Goal: Navigation & Orientation: Find specific page/section

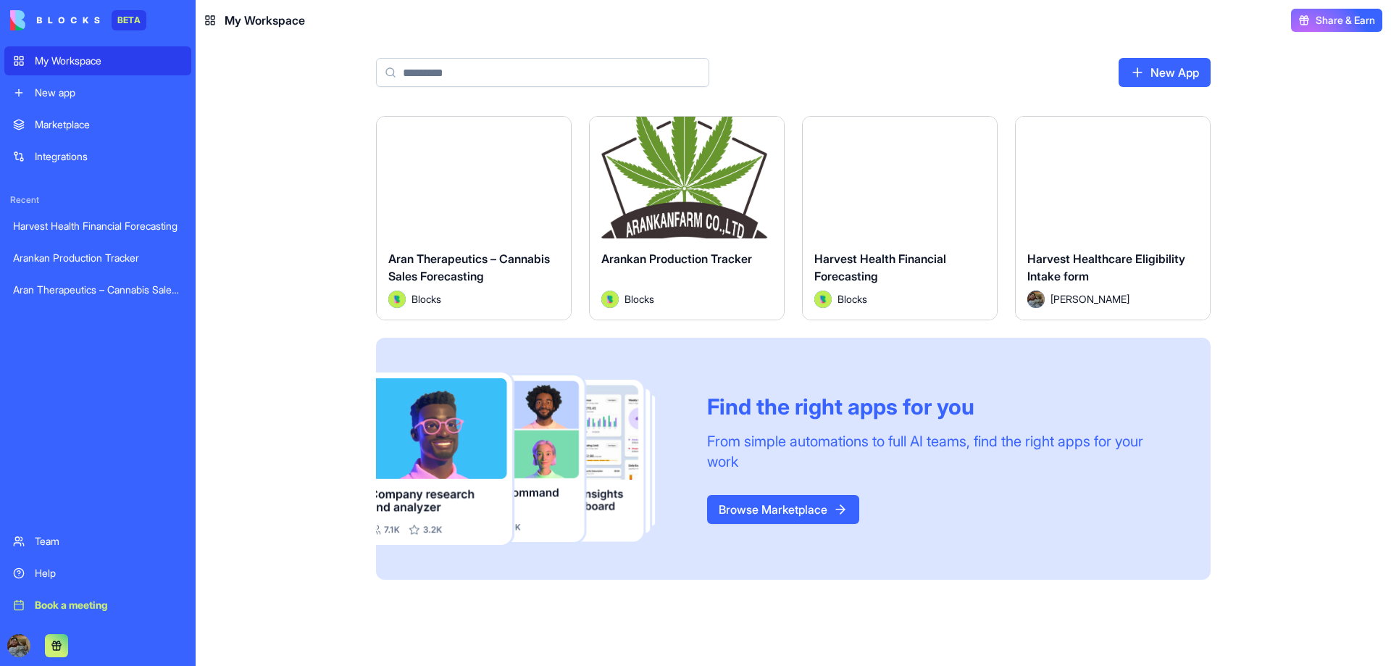
click at [705, 183] on button "Launch" at bounding box center [686, 177] width 109 height 29
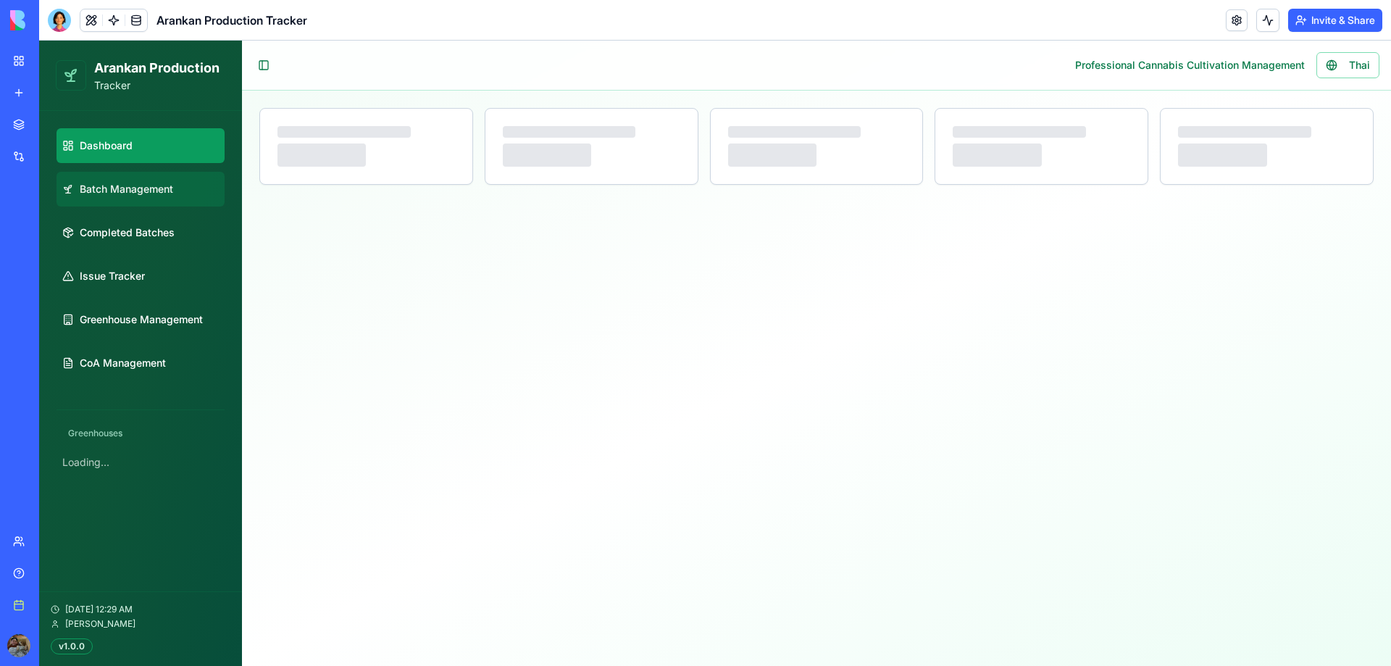
select select "**"
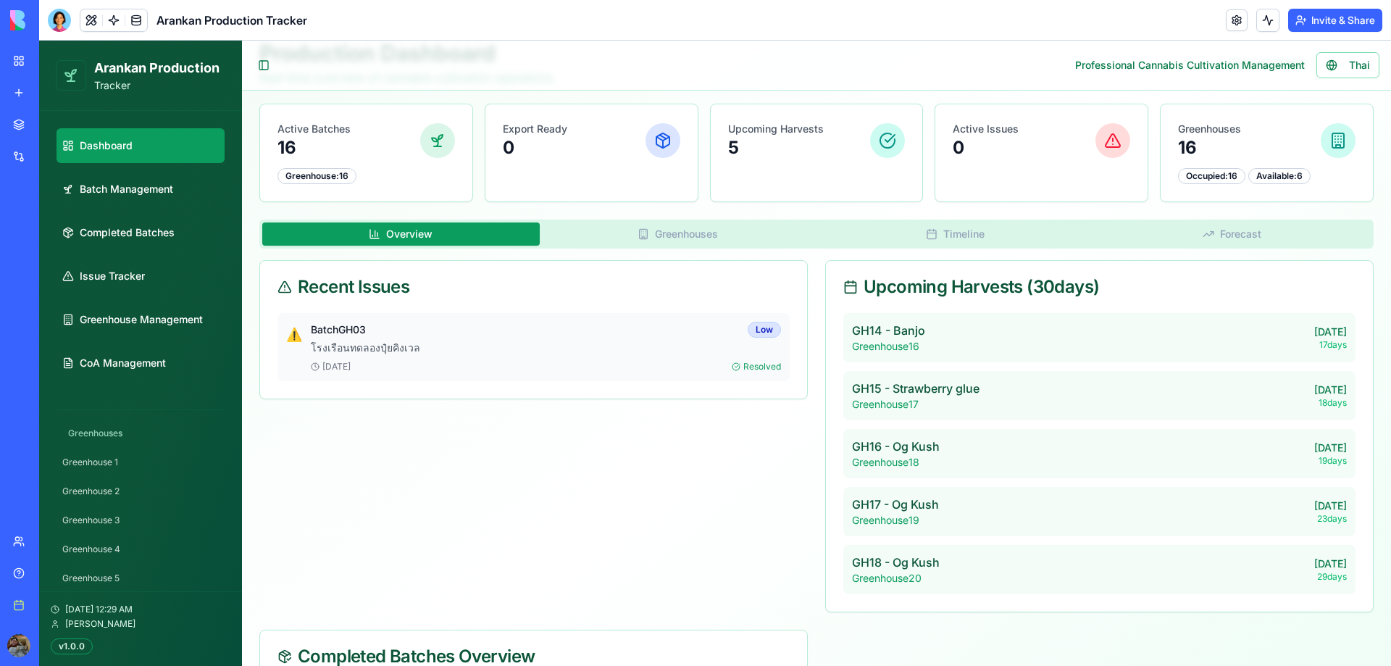
scroll to position [39, 0]
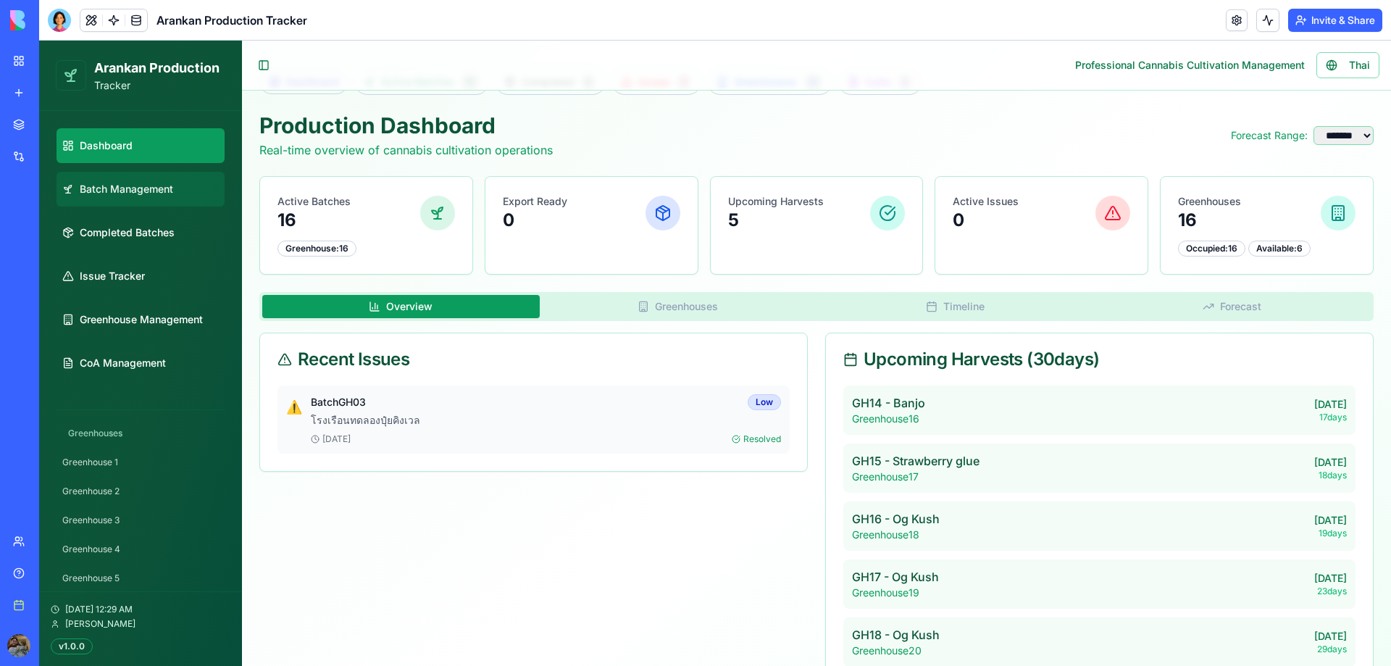
click at [132, 198] on link "Batch Management" at bounding box center [140, 189] width 168 height 35
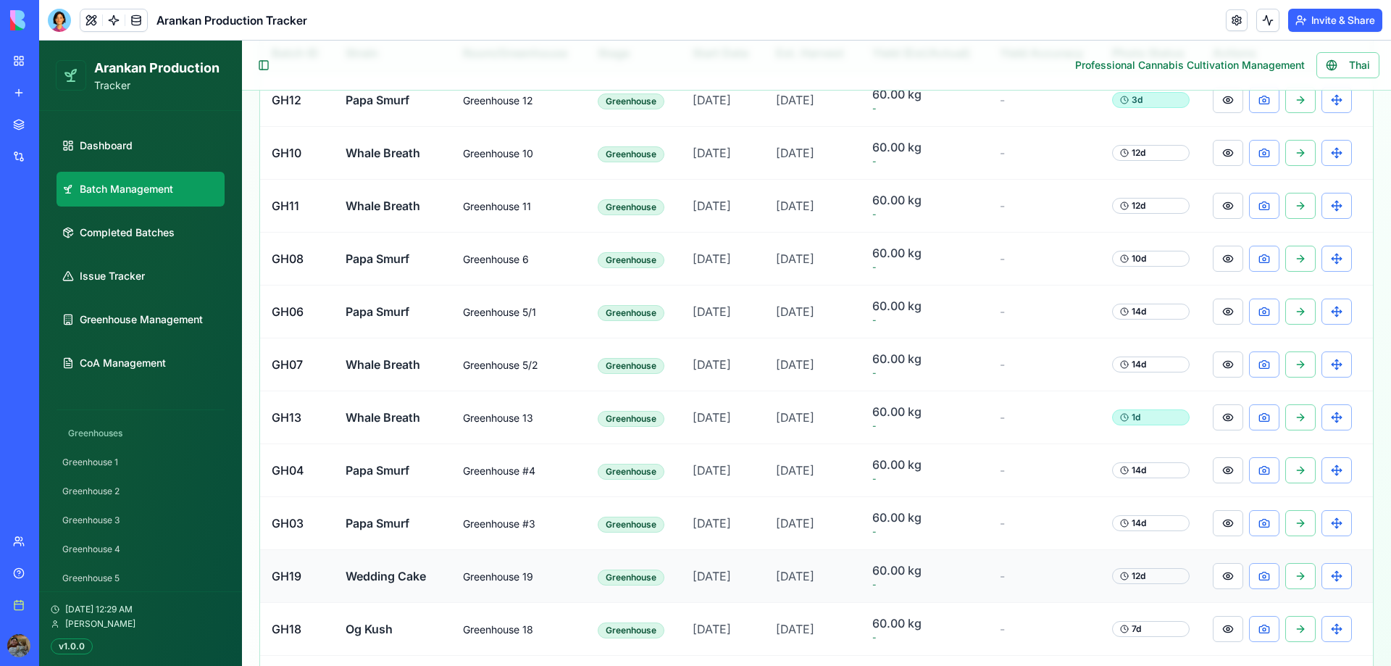
scroll to position [321, 0]
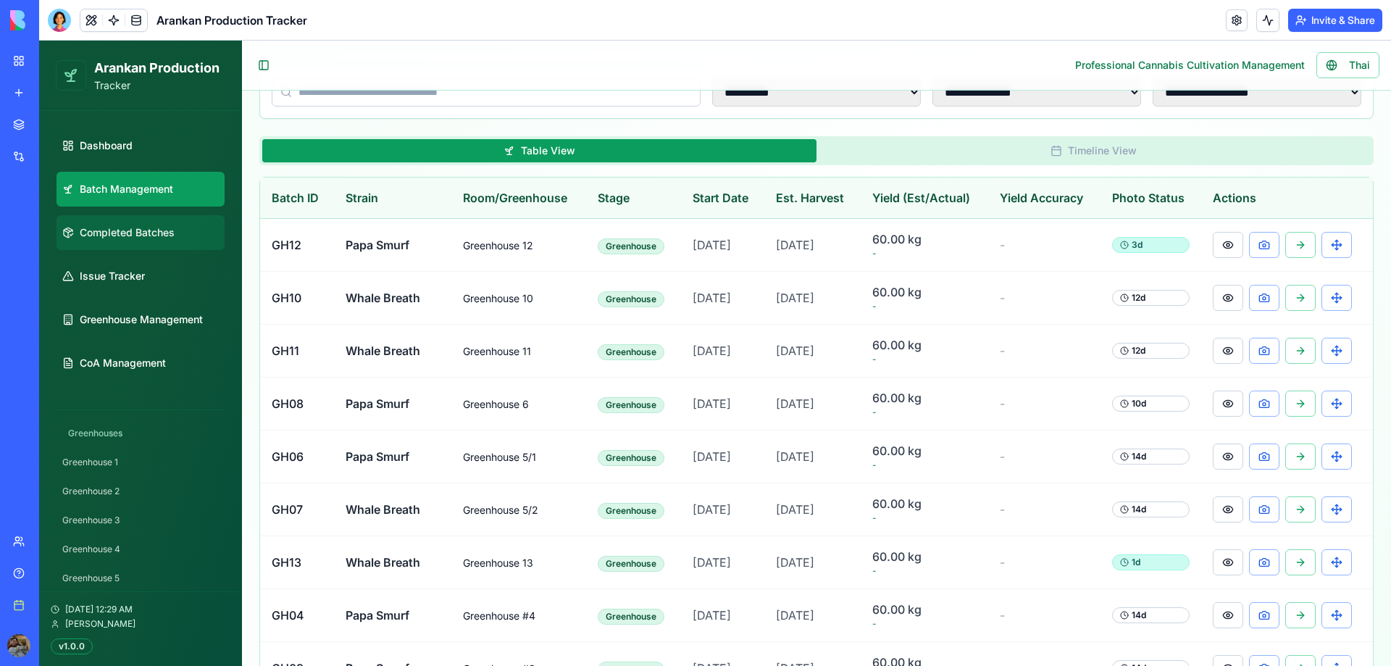
click at [143, 234] on span "Completed Batches" at bounding box center [127, 232] width 95 height 14
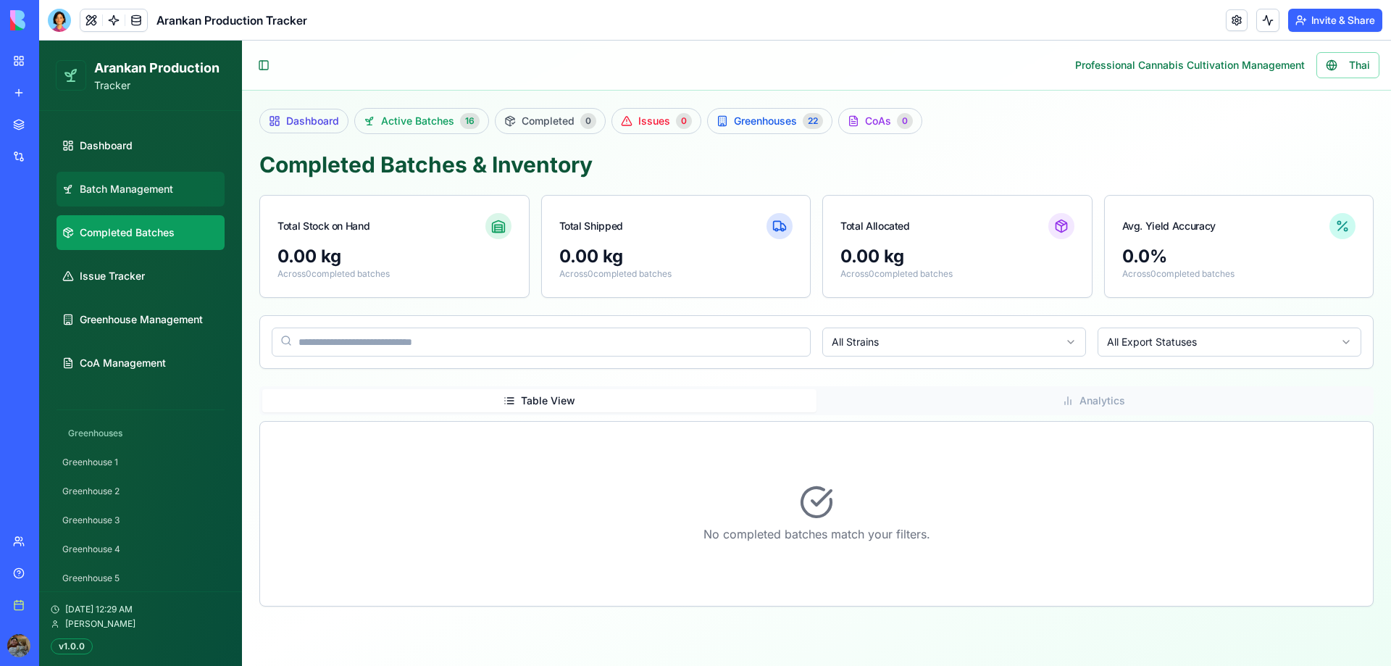
click at [149, 204] on link "Batch Management" at bounding box center [140, 189] width 168 height 35
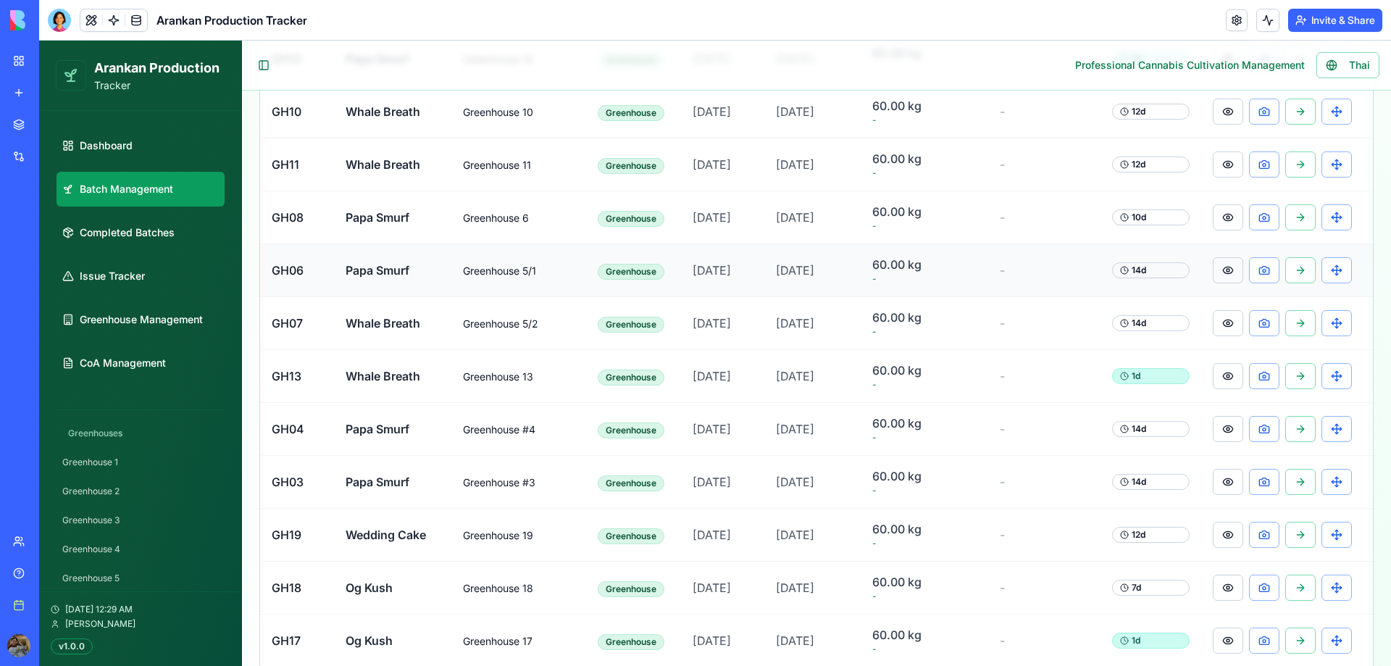
scroll to position [435, 0]
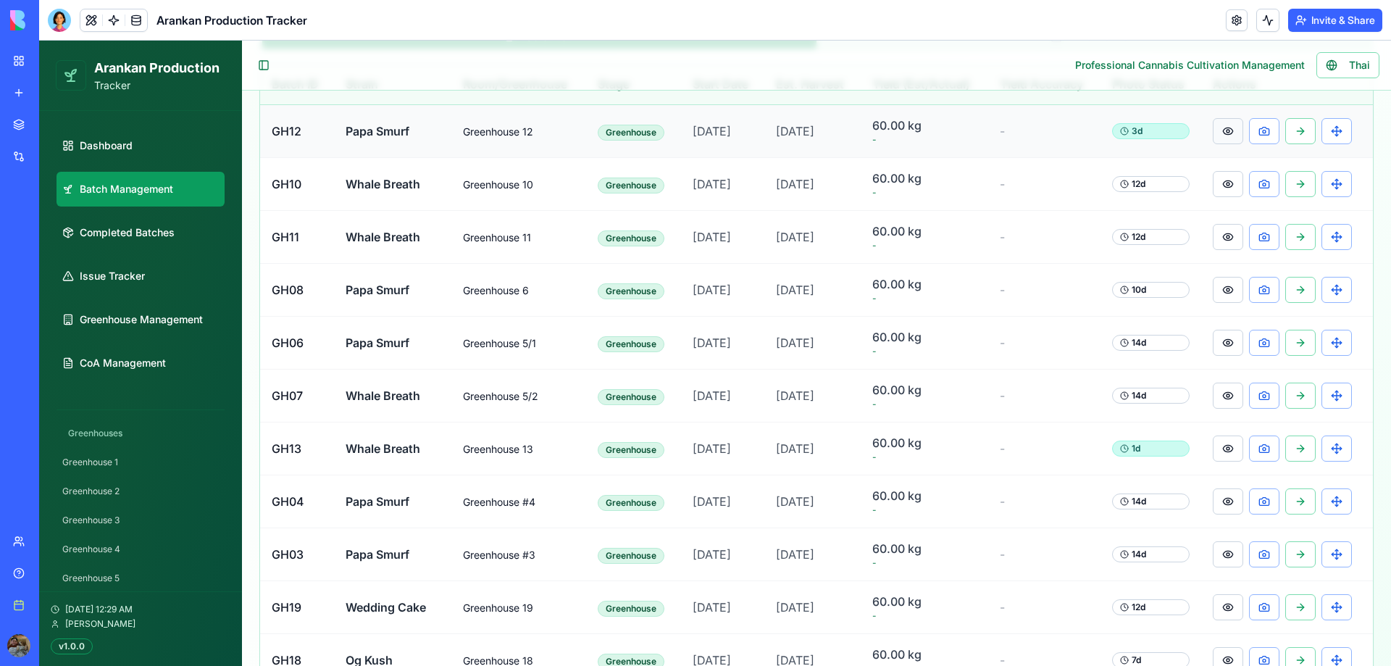
click at [1218, 130] on button at bounding box center [1227, 131] width 30 height 26
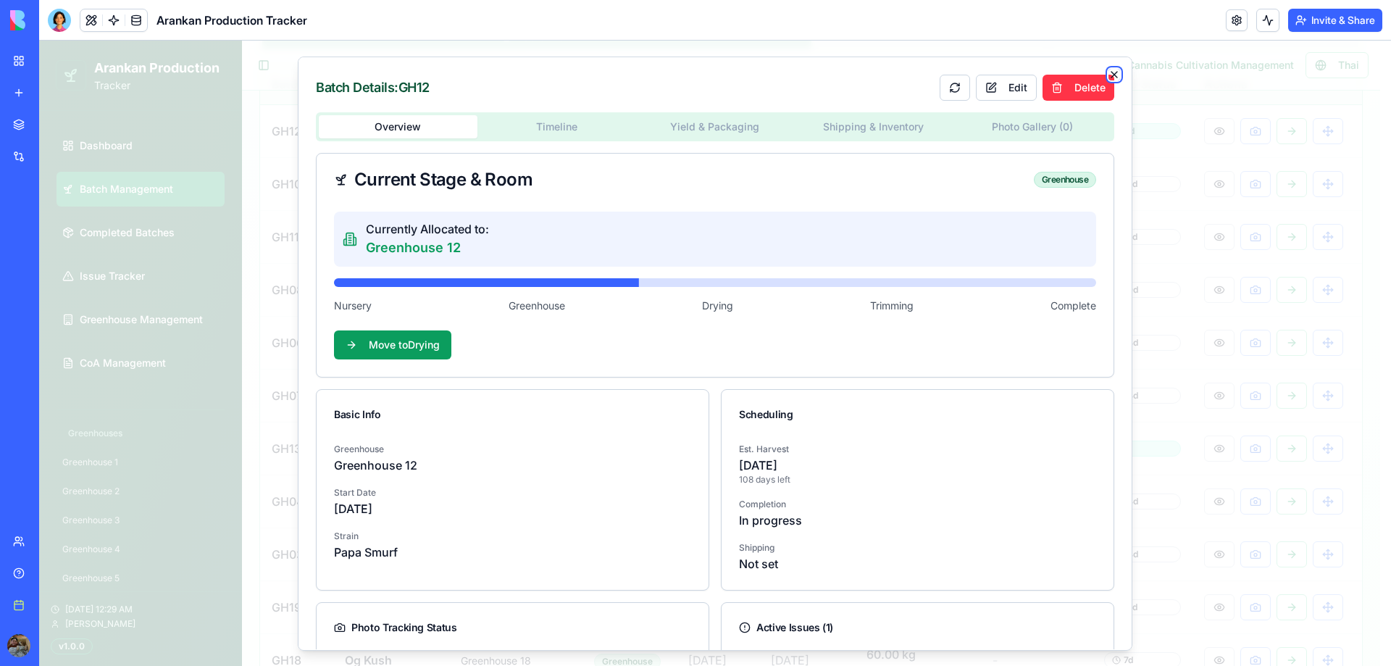
click at [1108, 70] on icon "button" at bounding box center [1114, 75] width 12 height 12
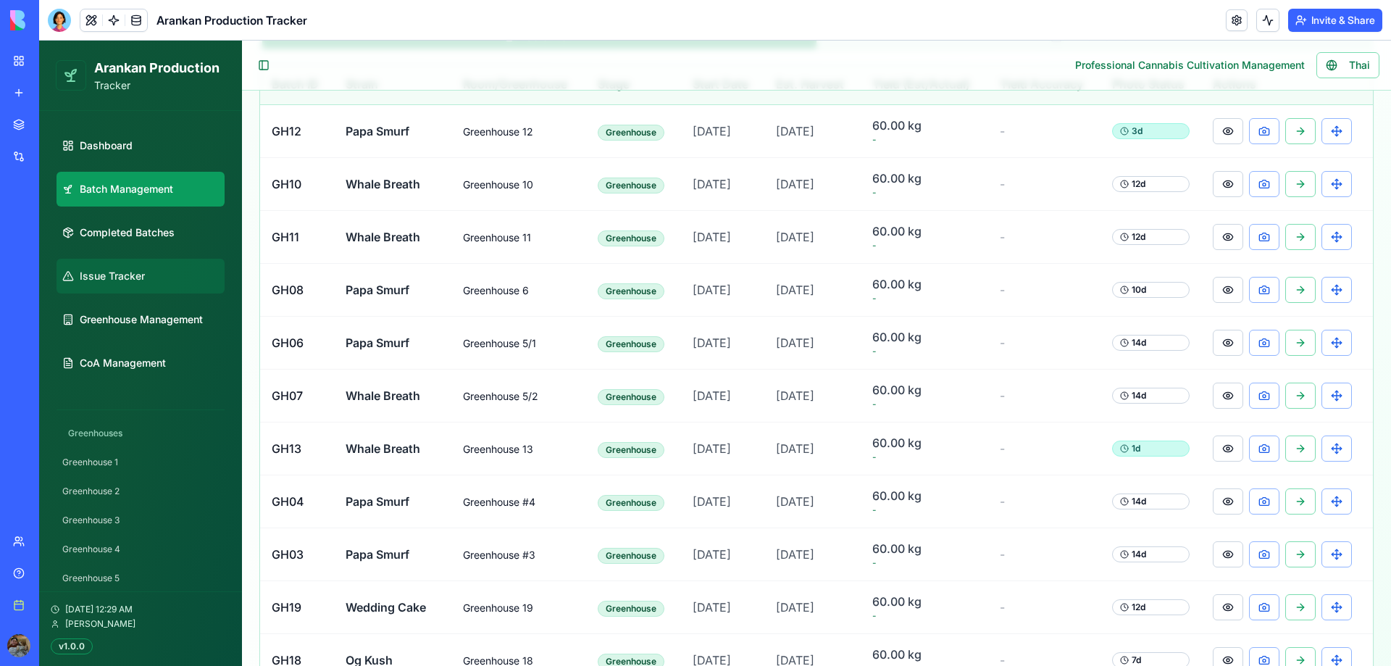
click at [138, 277] on span "Issue Tracker" at bounding box center [112, 276] width 65 height 14
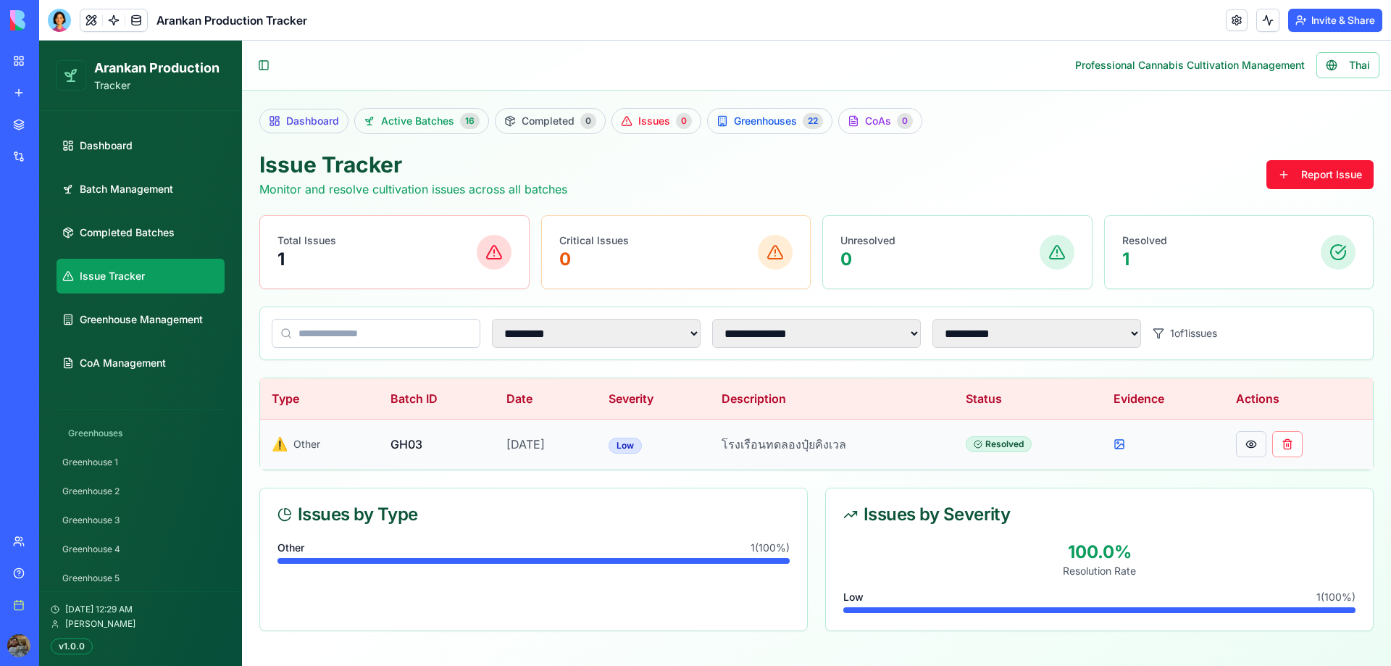
click at [1255, 440] on button at bounding box center [1251, 444] width 30 height 26
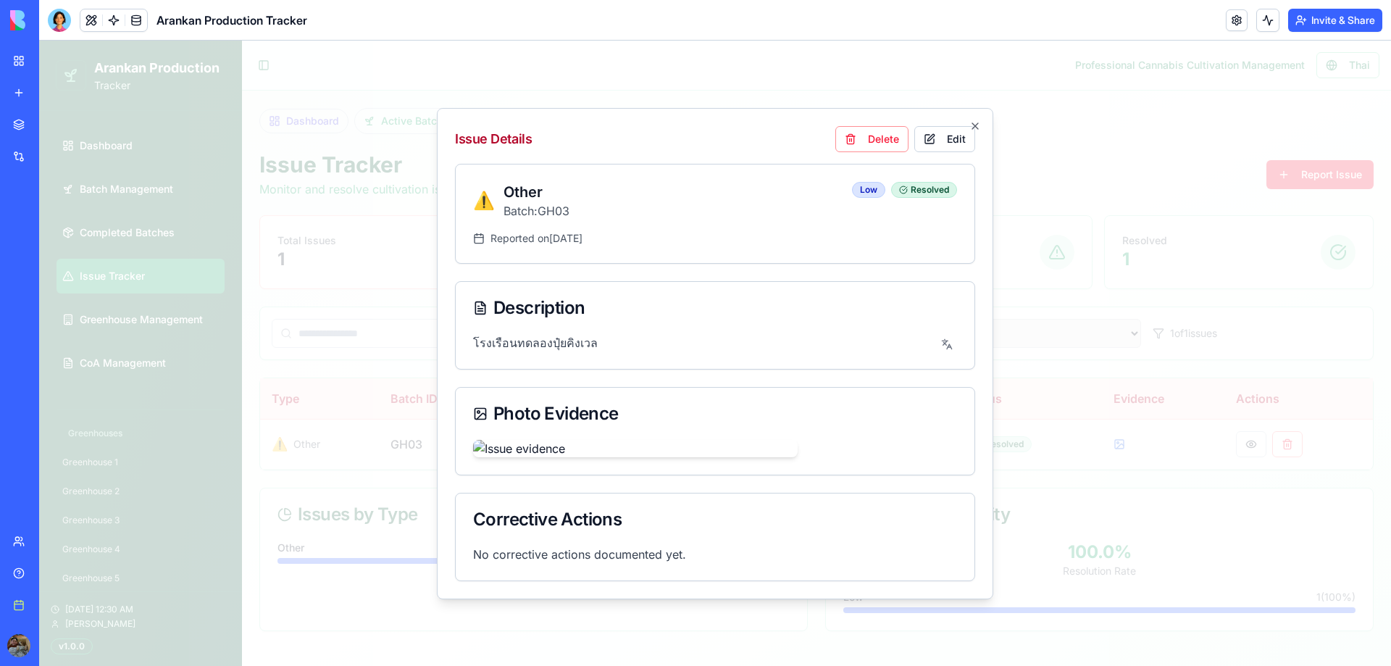
click at [942, 334] on button "button" at bounding box center [946, 344] width 20 height 20
click at [969, 120] on icon "button" at bounding box center [975, 126] width 12 height 12
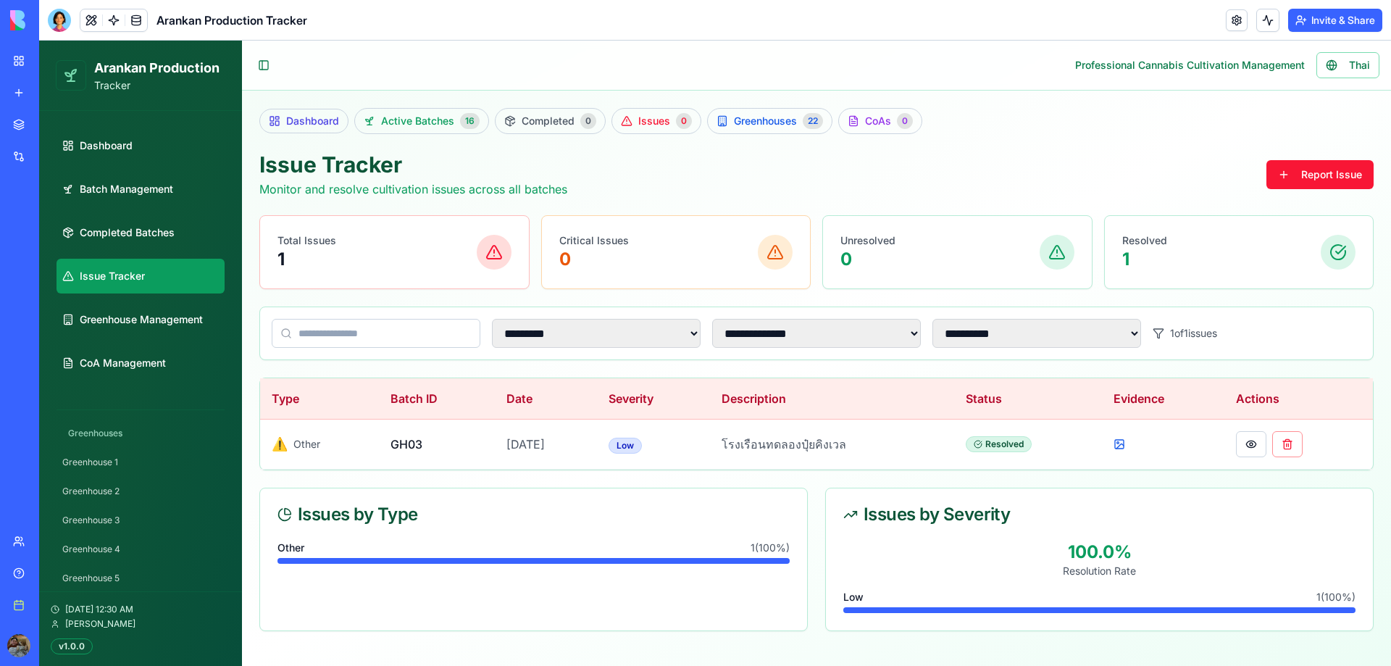
click at [605, 481] on div "**********" at bounding box center [816, 390] width 1114 height 479
drag, startPoint x: 274, startPoint y: 514, endPoint x: 479, endPoint y: 518, distance: 205.7
click at [479, 518] on div "Issues by Type" at bounding box center [533, 514] width 547 height 52
click at [515, 520] on div "Issues by Type" at bounding box center [533, 514] width 512 height 17
click at [135, 323] on span "Greenhouse Management" at bounding box center [141, 319] width 123 height 14
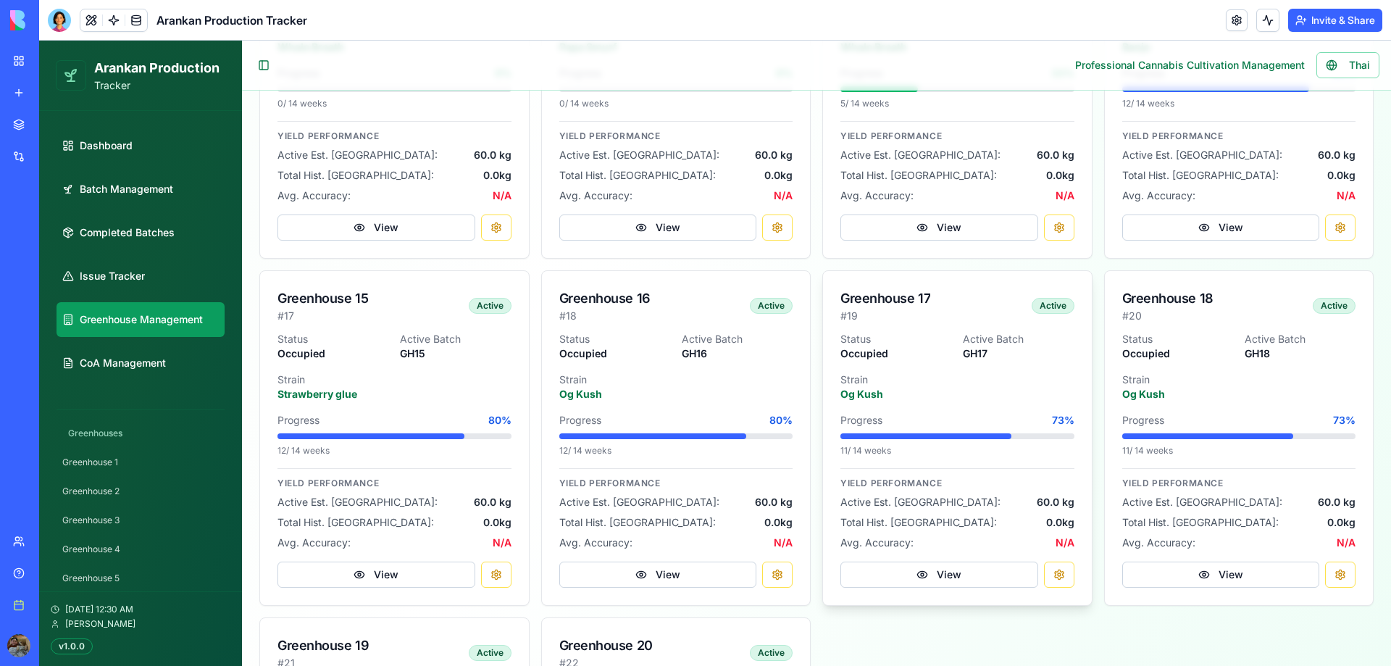
scroll to position [1872, 0]
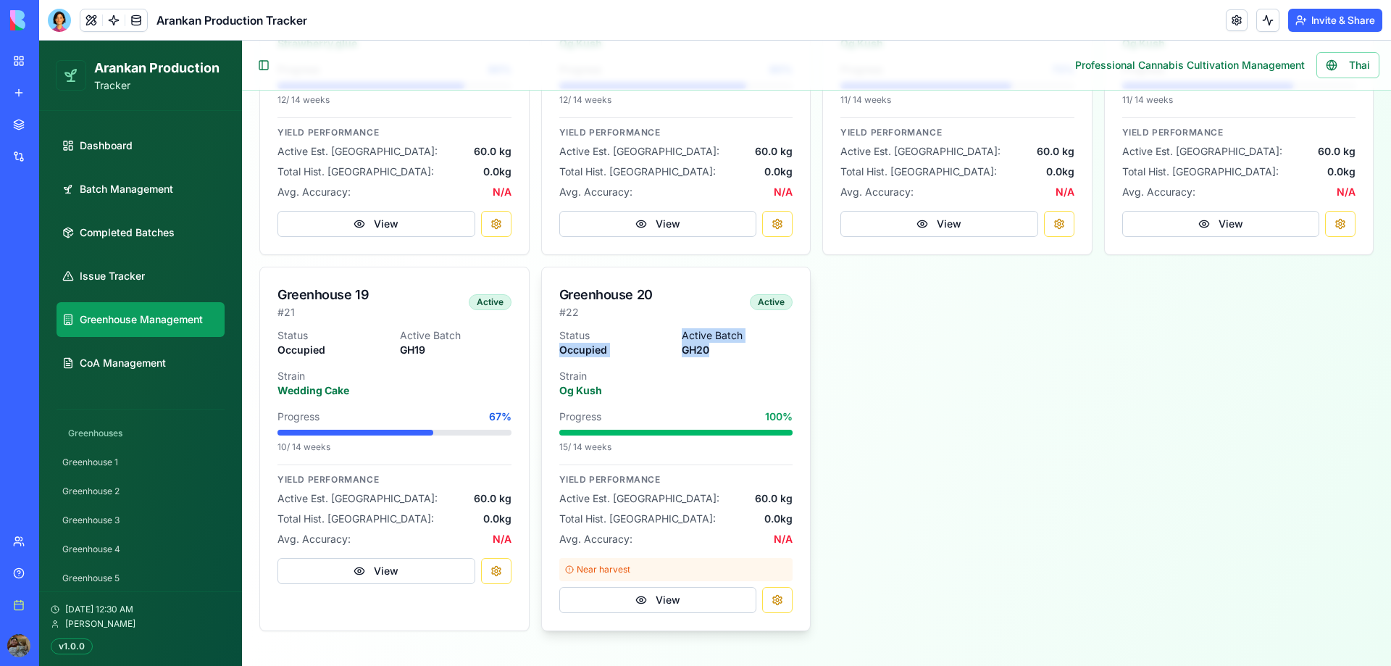
drag, startPoint x: 673, startPoint y: 337, endPoint x: 729, endPoint y: 347, distance: 57.4
click at [729, 347] on div "Status Occupied Active Batch GH20 Strain Og Kush" at bounding box center [676, 363] width 234 height 70
click at [729, 347] on p "GH20" at bounding box center [737, 350] width 111 height 14
drag, startPoint x: 722, startPoint y: 364, endPoint x: 548, endPoint y: 290, distance: 189.2
click at [548, 290] on div "Greenhouse 20 # 22 Active Status Occupied Active Batch GH20 Strain Og Kush Prog…" at bounding box center [676, 449] width 270 height 364
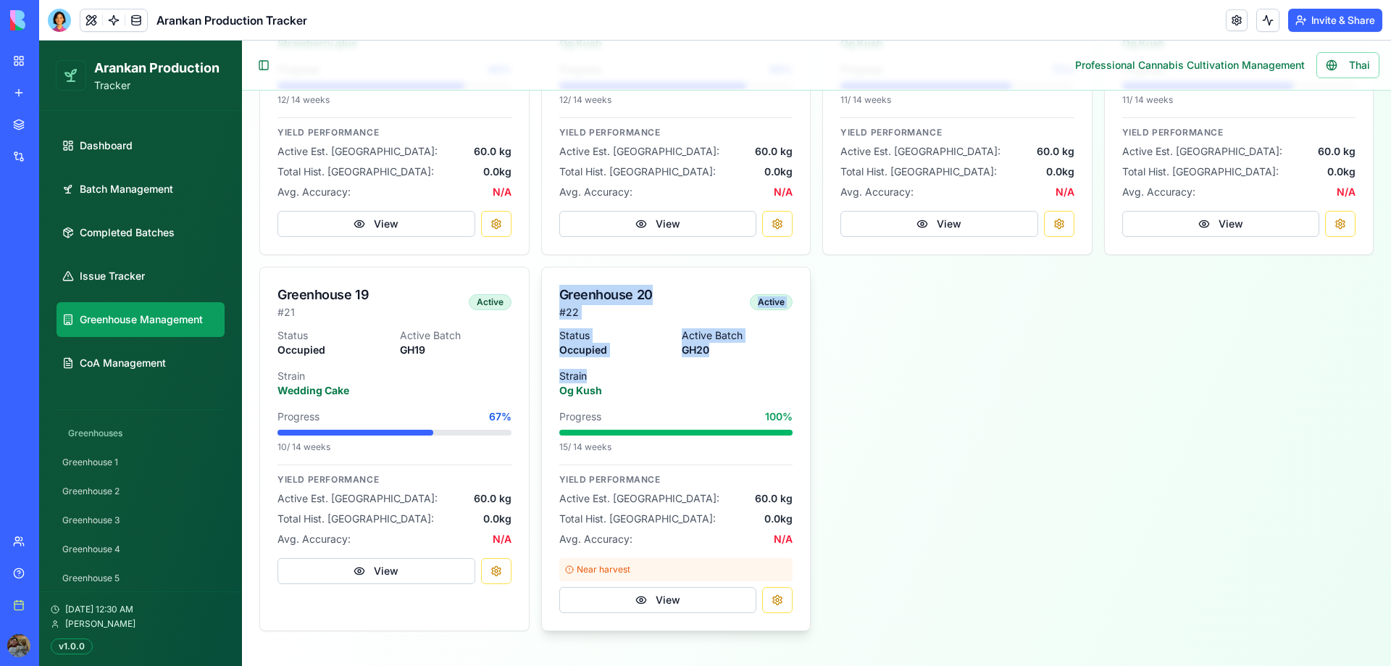
click at [571, 295] on div "Greenhouse 20" at bounding box center [605, 295] width 93 height 20
drag, startPoint x: 563, startPoint y: 293, endPoint x: 738, endPoint y: 353, distance: 184.8
click at [727, 348] on div "Greenhouse 20 # 22 Active Status Occupied Active Batch GH20 Strain Og Kush Prog…" at bounding box center [676, 449] width 270 height 364
click at [739, 354] on p "GH20" at bounding box center [737, 350] width 111 height 14
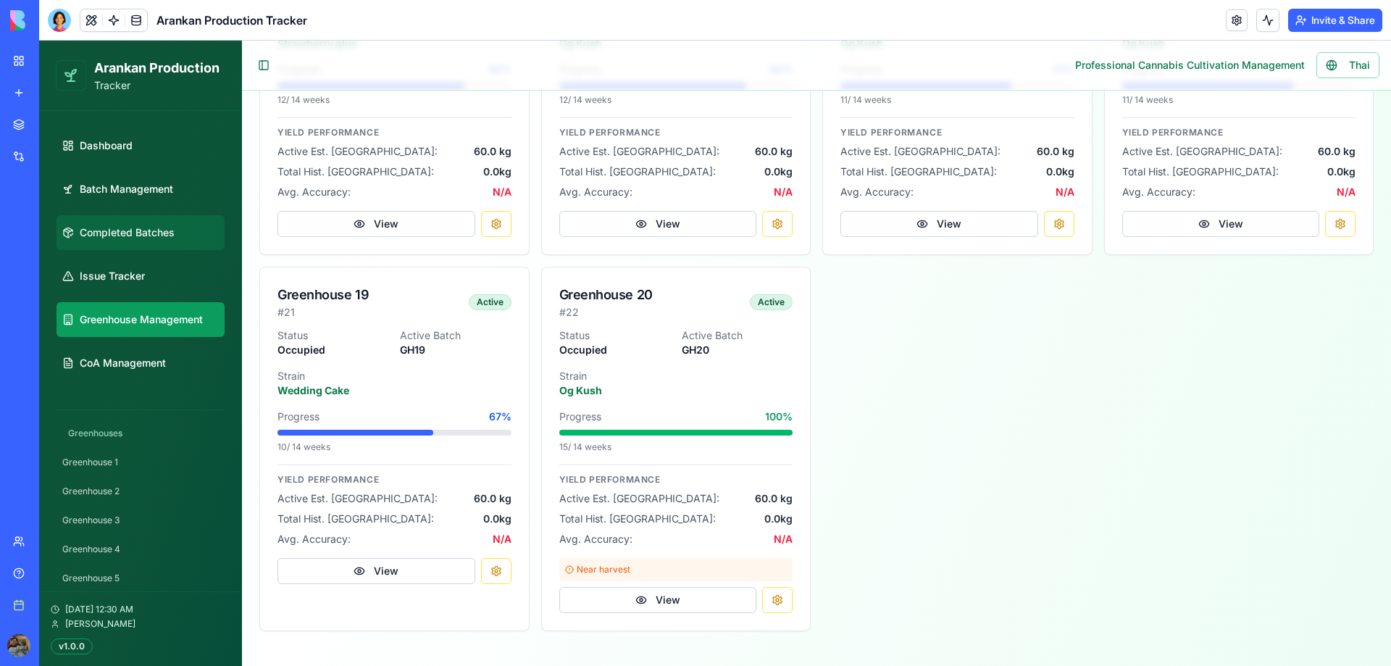
click at [160, 240] on link "Completed Batches" at bounding box center [140, 232] width 168 height 35
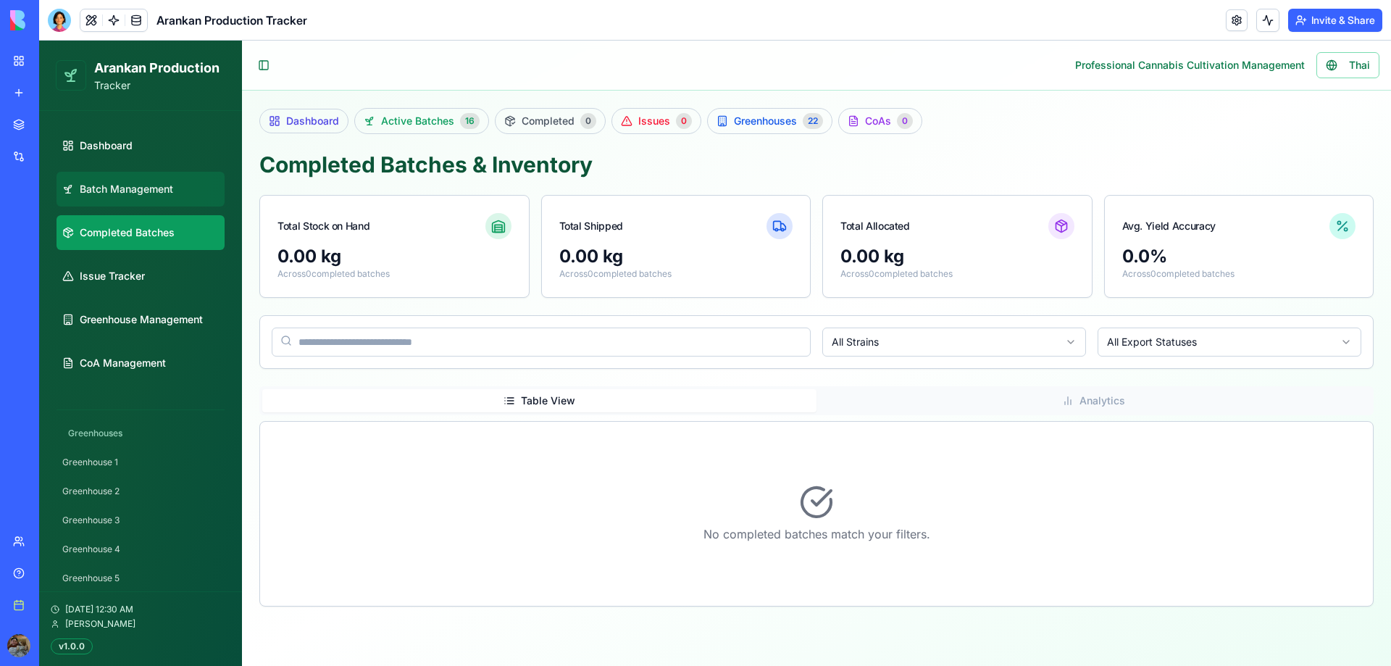
click at [170, 201] on link "Batch Management" at bounding box center [140, 189] width 168 height 35
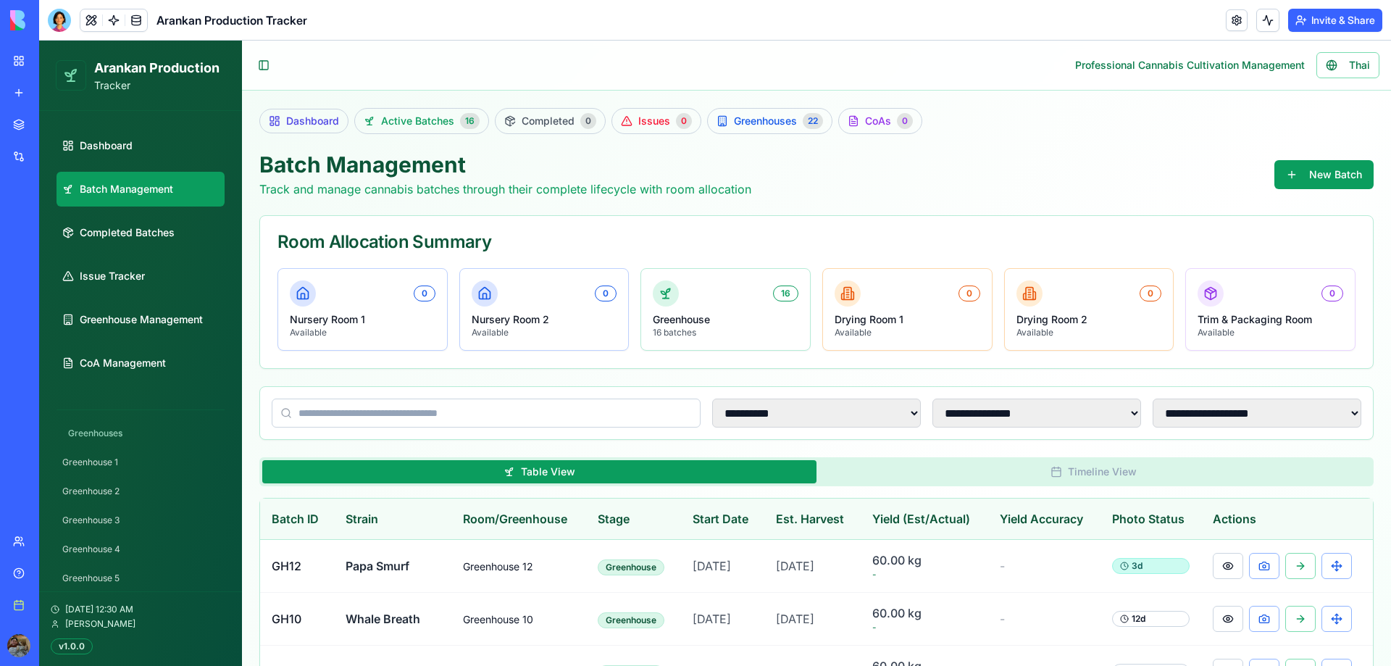
scroll to position [72, 0]
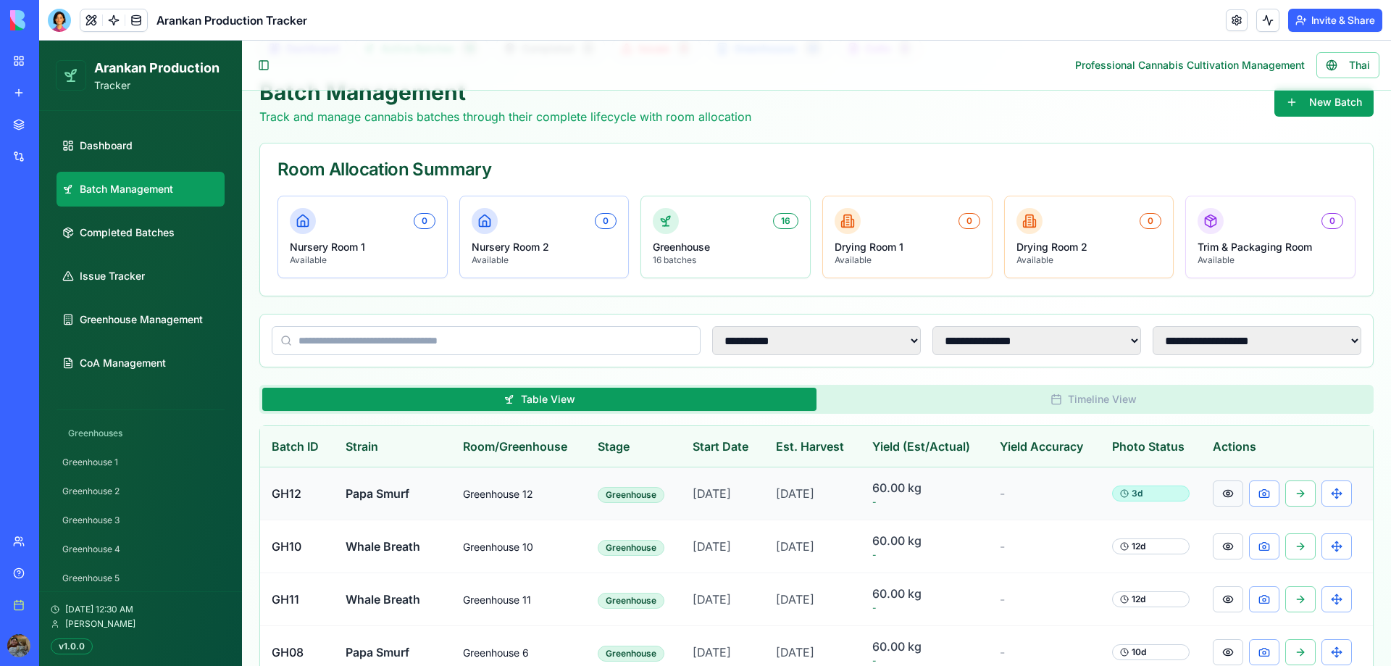
click at [1217, 502] on button at bounding box center [1227, 493] width 30 height 26
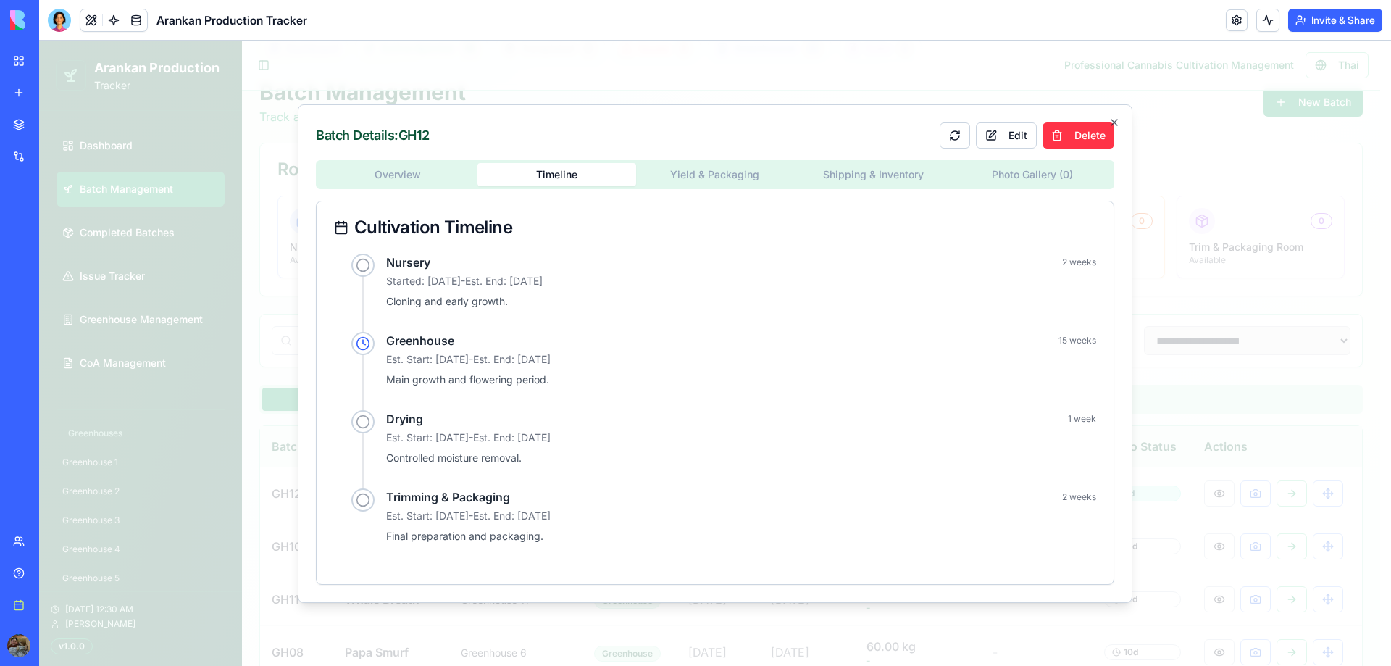
click at [557, 129] on div "Batch Details: GH12 Edit Delete Overview Timeline Yield & Packaging Shipping & …" at bounding box center [715, 353] width 834 height 498
click at [1007, 175] on div "Batch Details: GH12 Edit Delete Overview Timeline Yield & Packaging Shipping & …" at bounding box center [715, 353] width 834 height 498
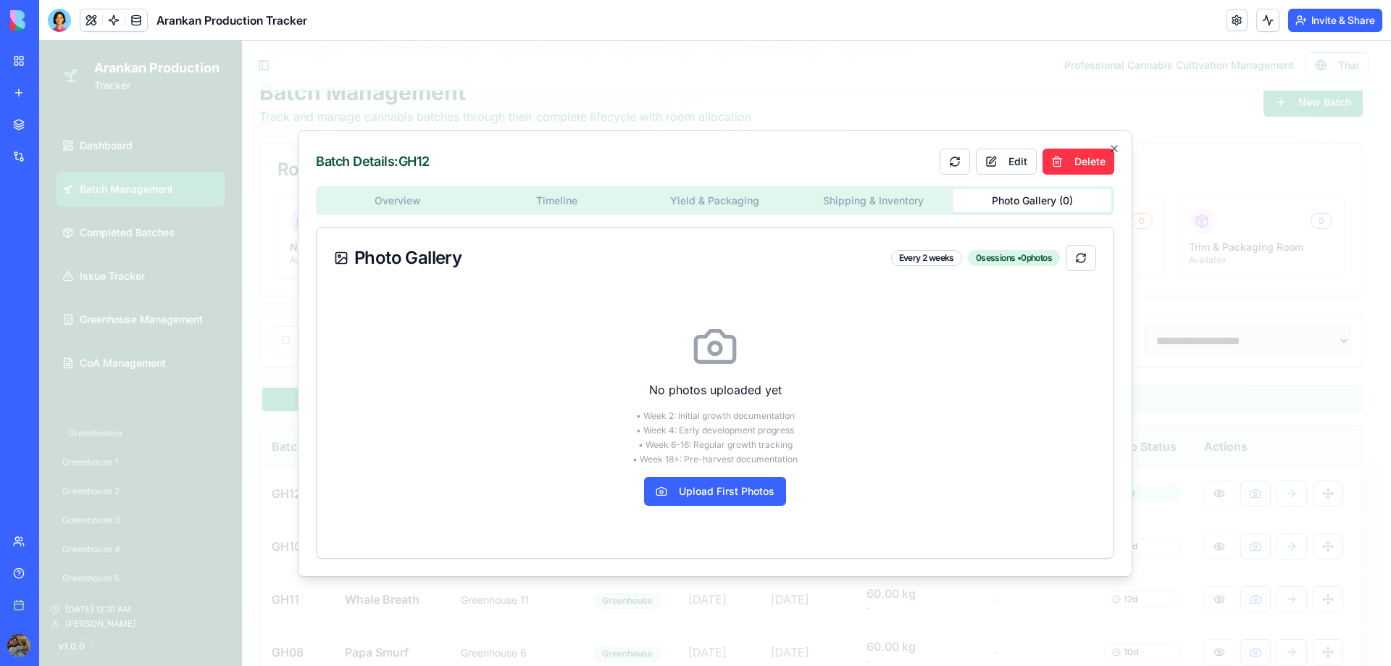
click at [374, 200] on div "Overview Timeline Yield & Packaging Shipping & Inventory Photo Gallery ( 0 ) Ph…" at bounding box center [715, 372] width 798 height 372
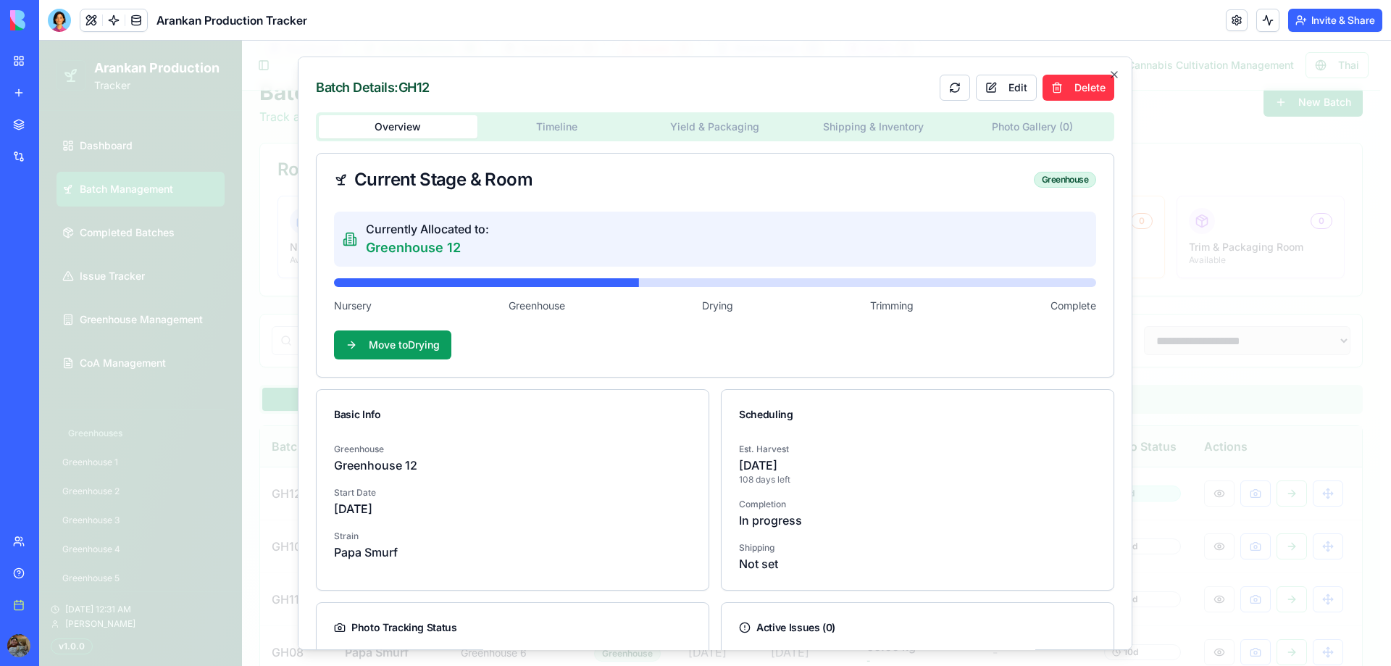
click at [1043, 130] on div "Batch Details: GH12 Edit Delete Overview Timeline Yield & Packaging Shipping & …" at bounding box center [715, 353] width 834 height 594
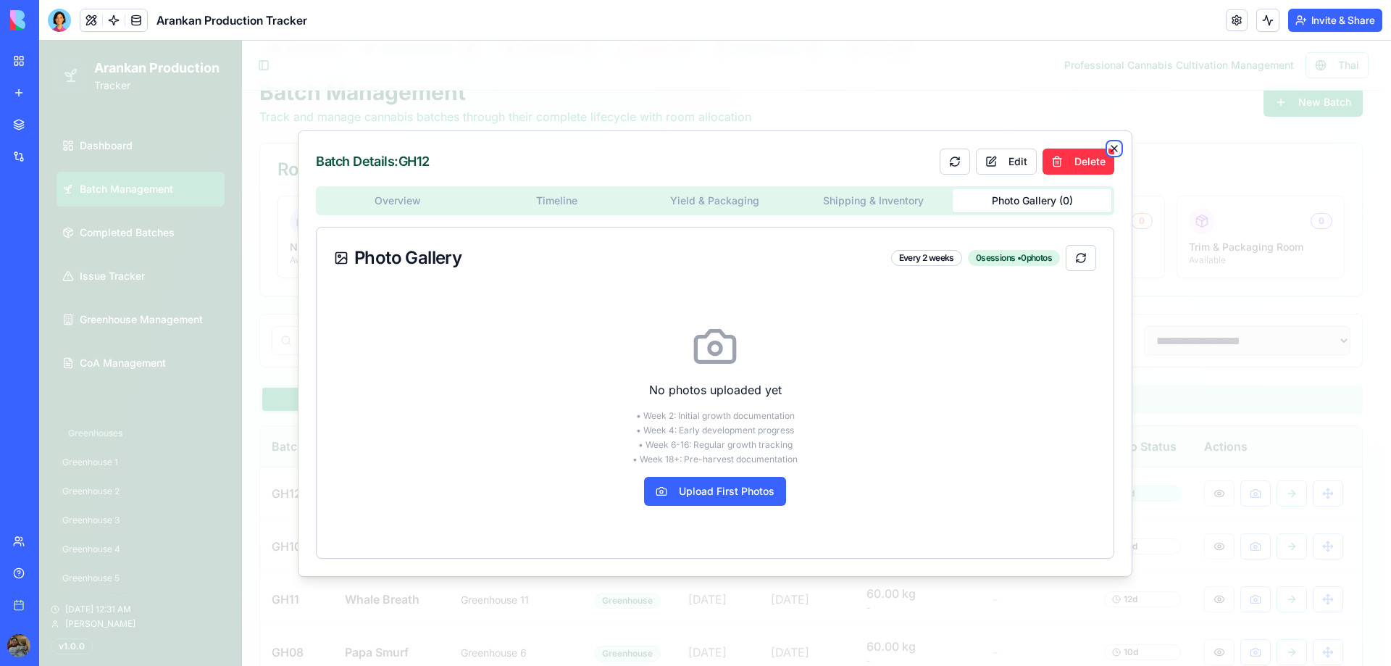
click at [1113, 146] on icon "button" at bounding box center [1114, 149] width 12 height 12
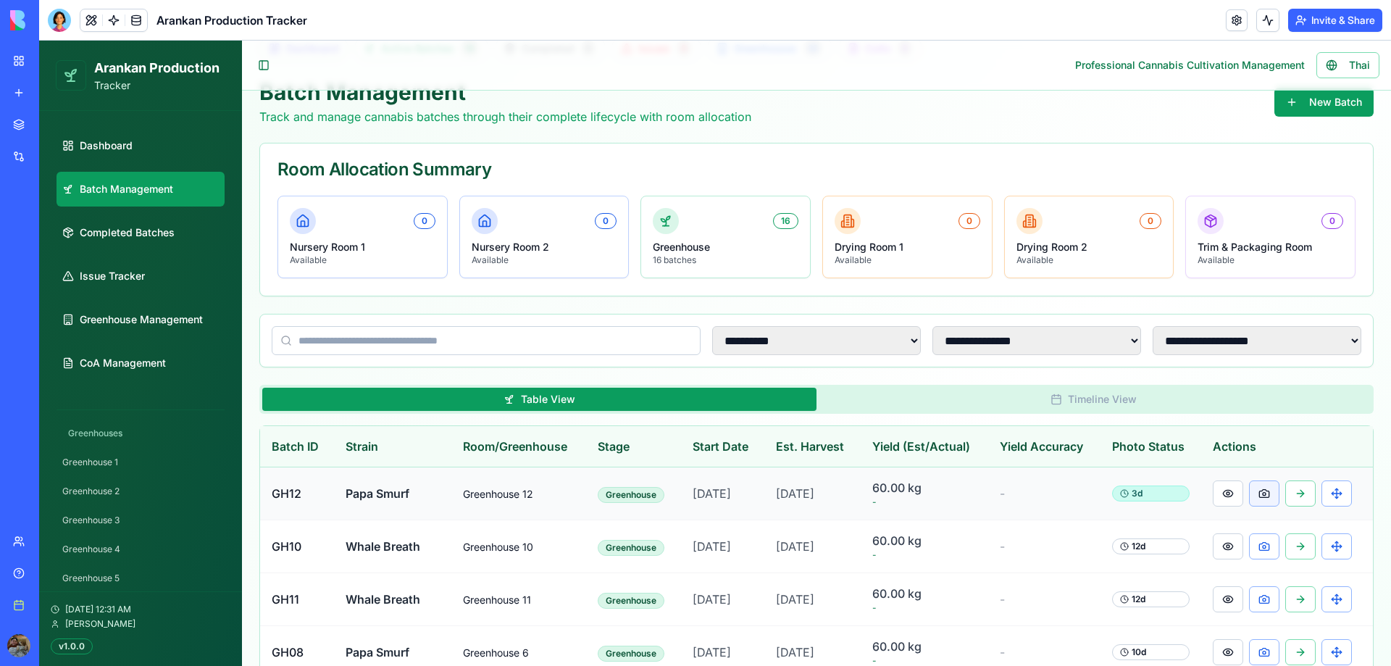
click at [1252, 498] on button at bounding box center [1264, 493] width 30 height 26
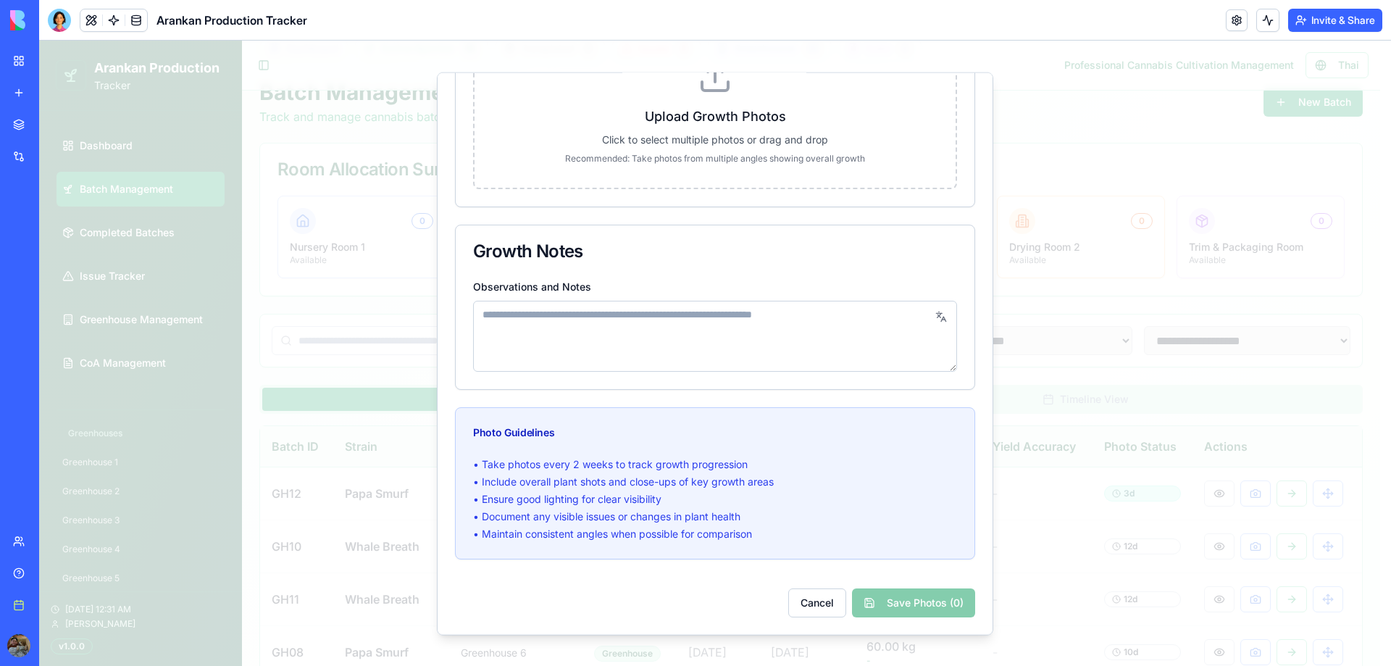
scroll to position [0, 0]
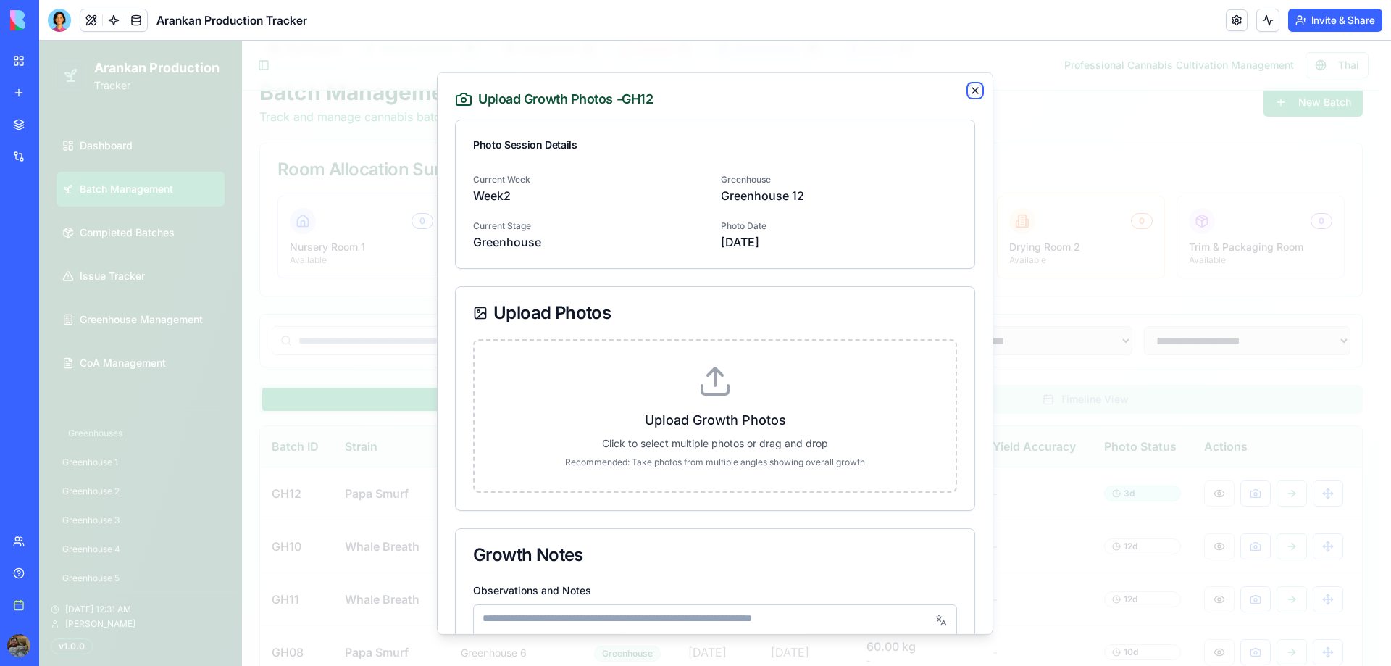
click at [969, 91] on icon "button" at bounding box center [975, 90] width 12 height 12
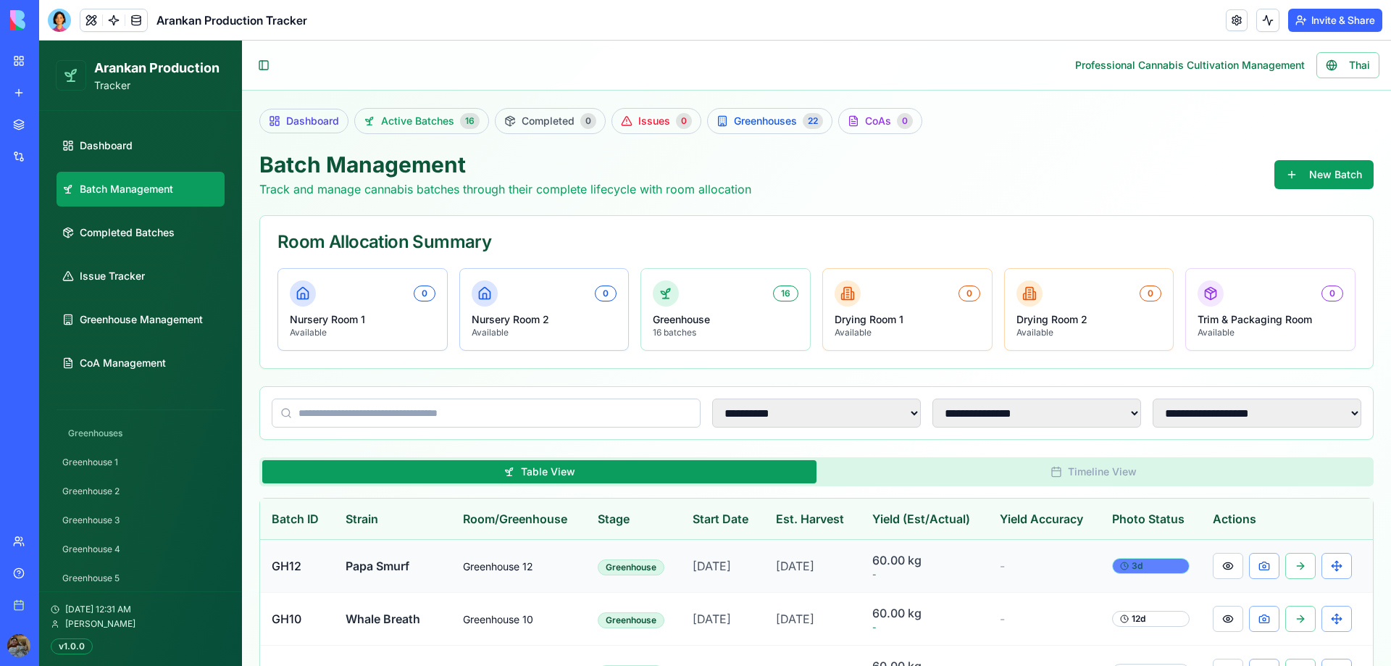
scroll to position [145, 0]
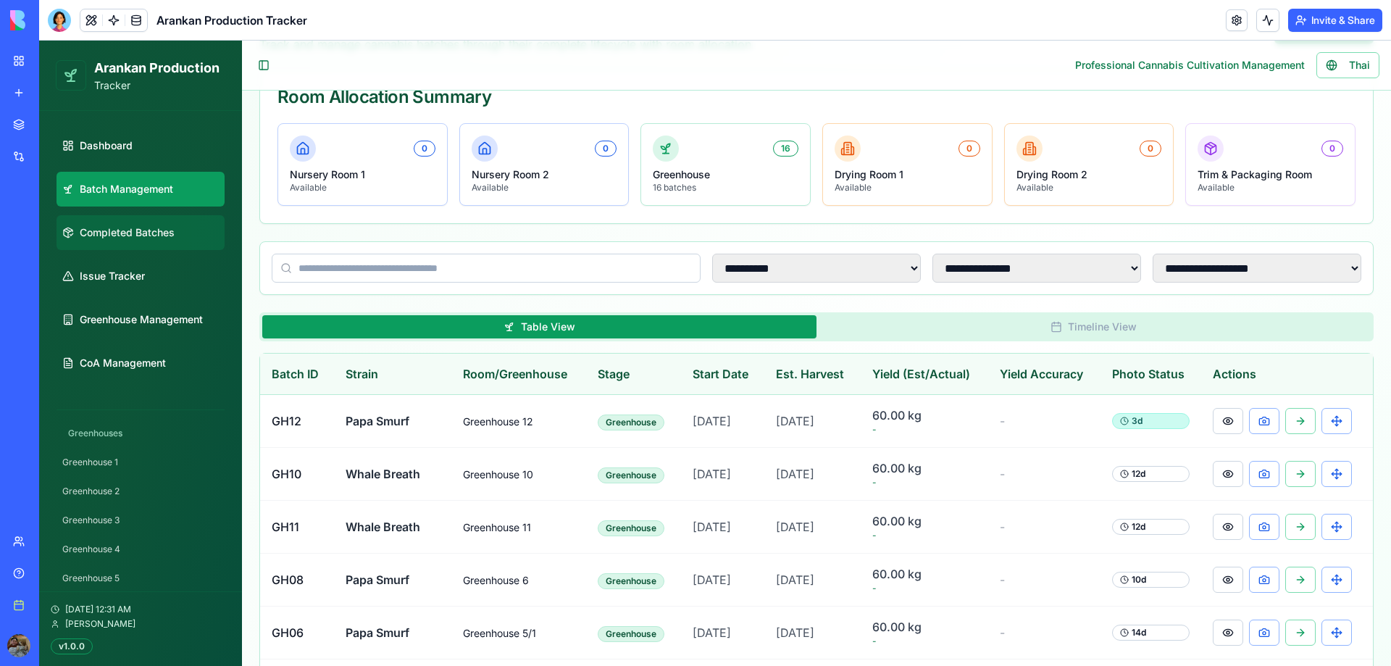
click at [160, 225] on link "Completed Batches" at bounding box center [140, 232] width 168 height 35
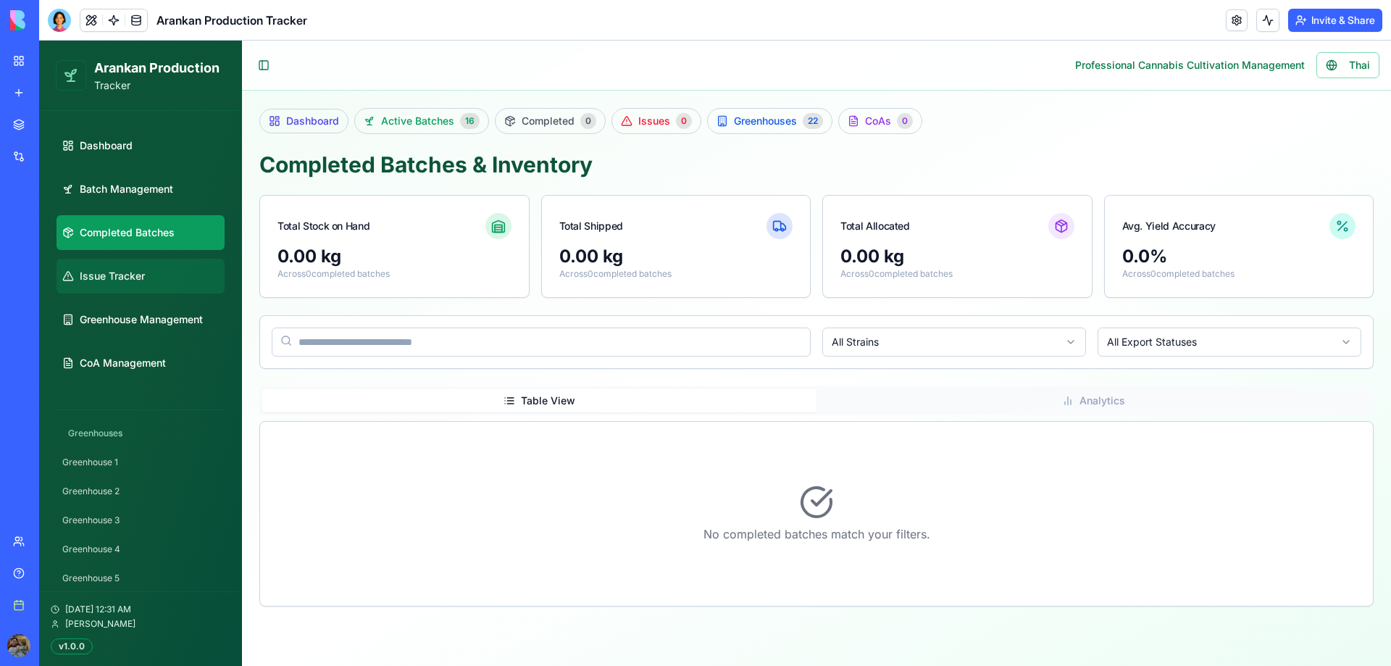
click at [156, 283] on link "Issue Tracker" at bounding box center [140, 276] width 168 height 35
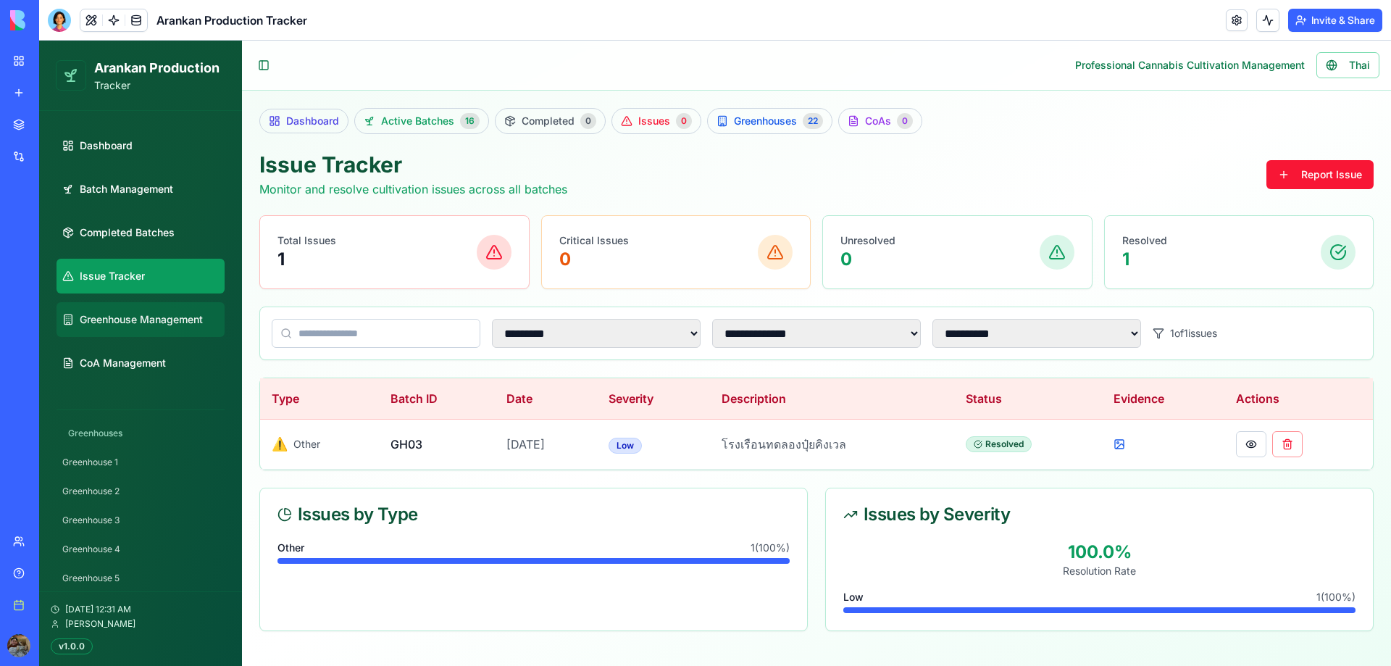
click at [156, 322] on span "Greenhouse Management" at bounding box center [141, 319] width 123 height 14
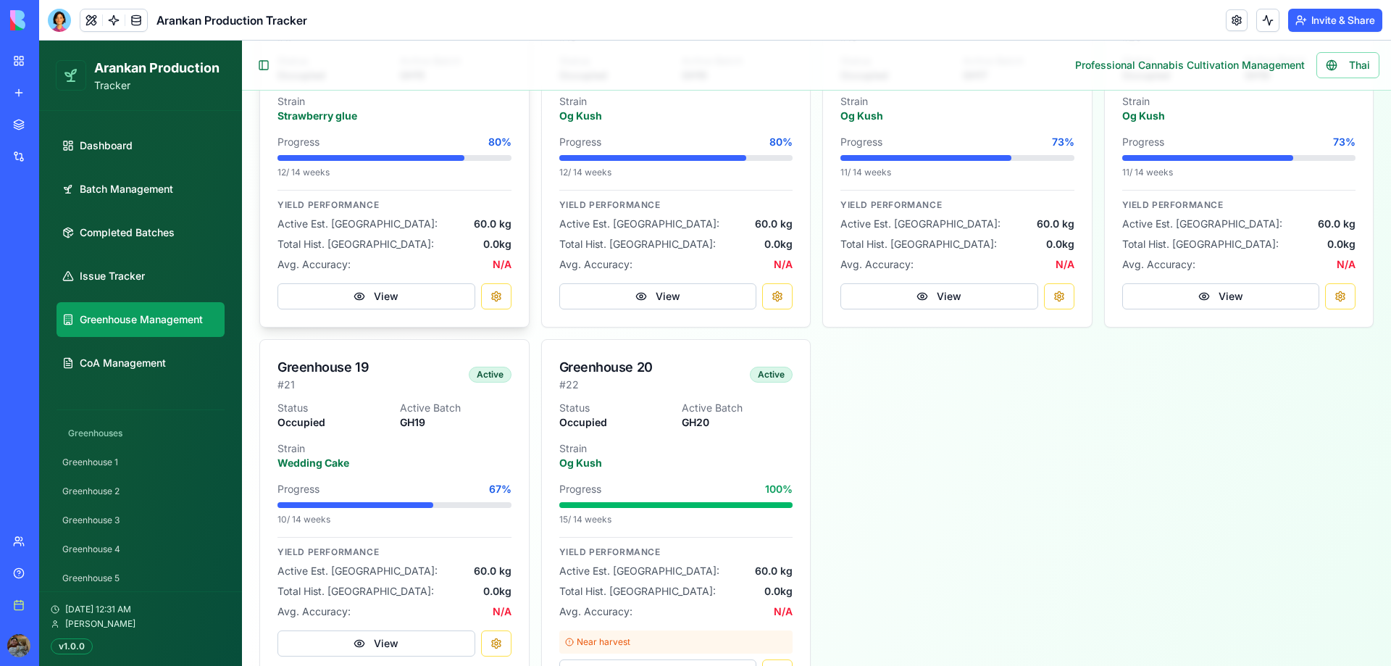
scroll to position [1872, 0]
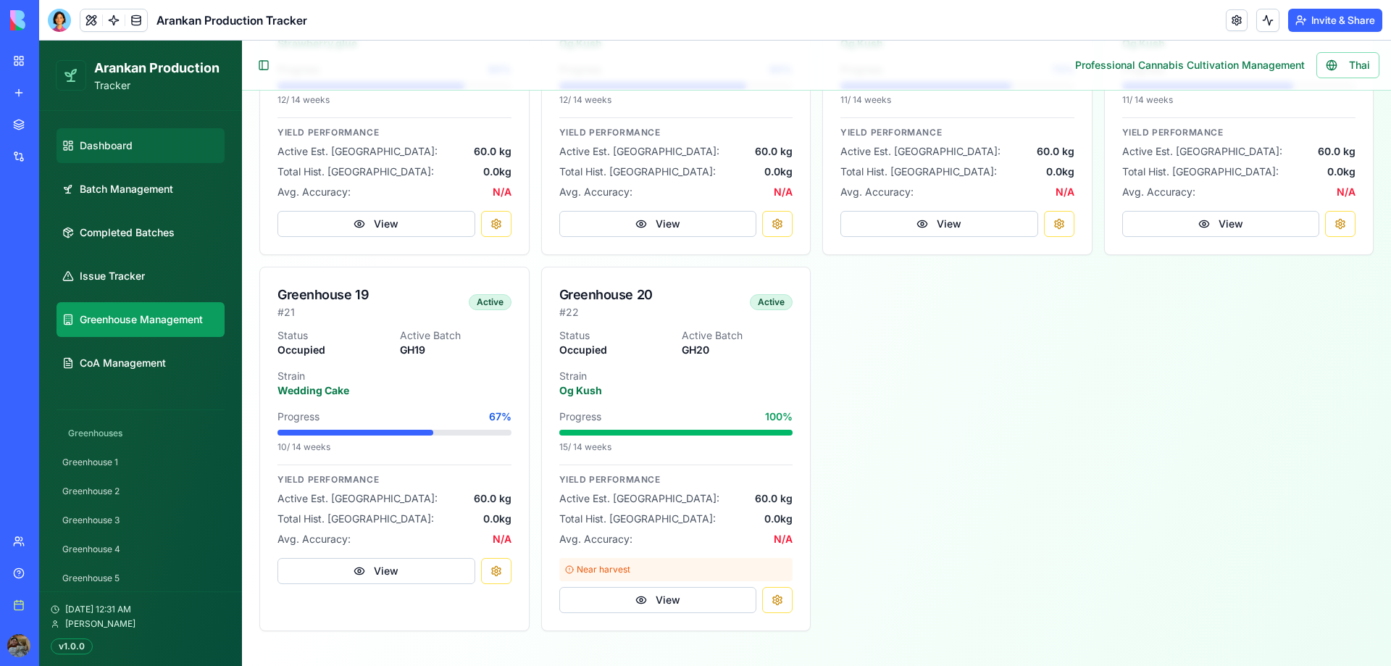
click at [90, 142] on span "Dashboard" at bounding box center [106, 145] width 53 height 14
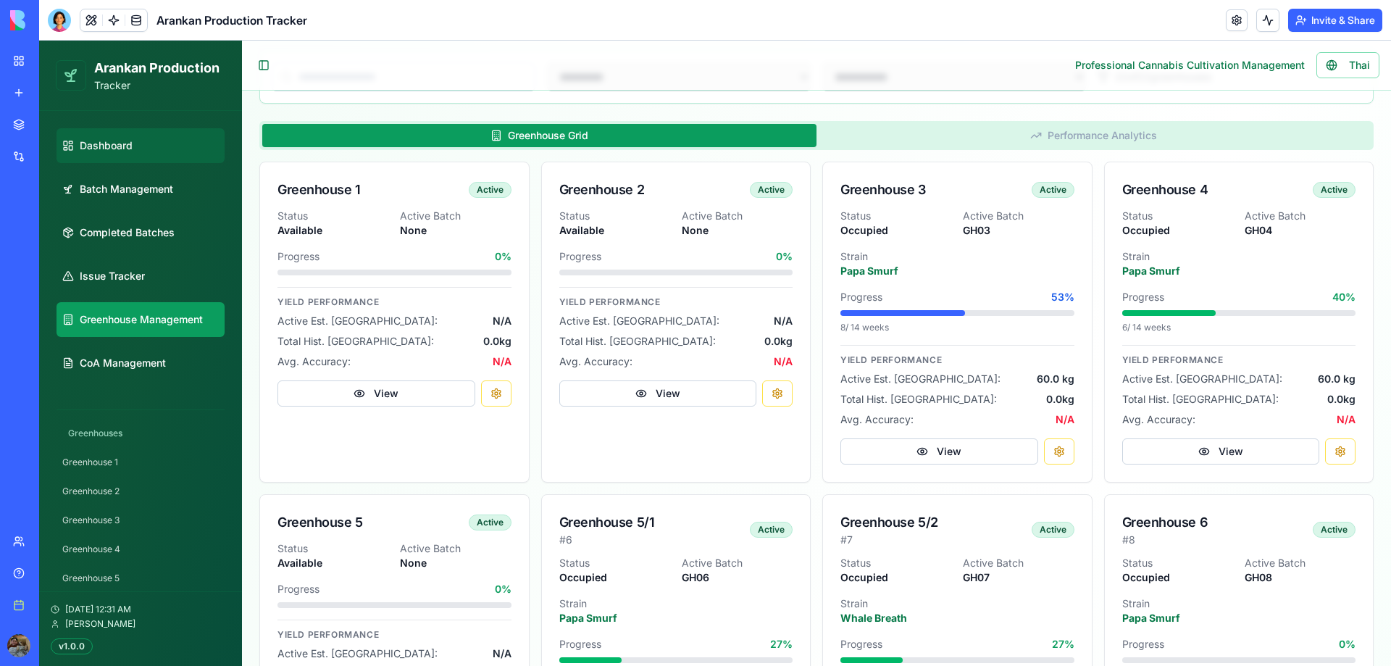
select select "**"
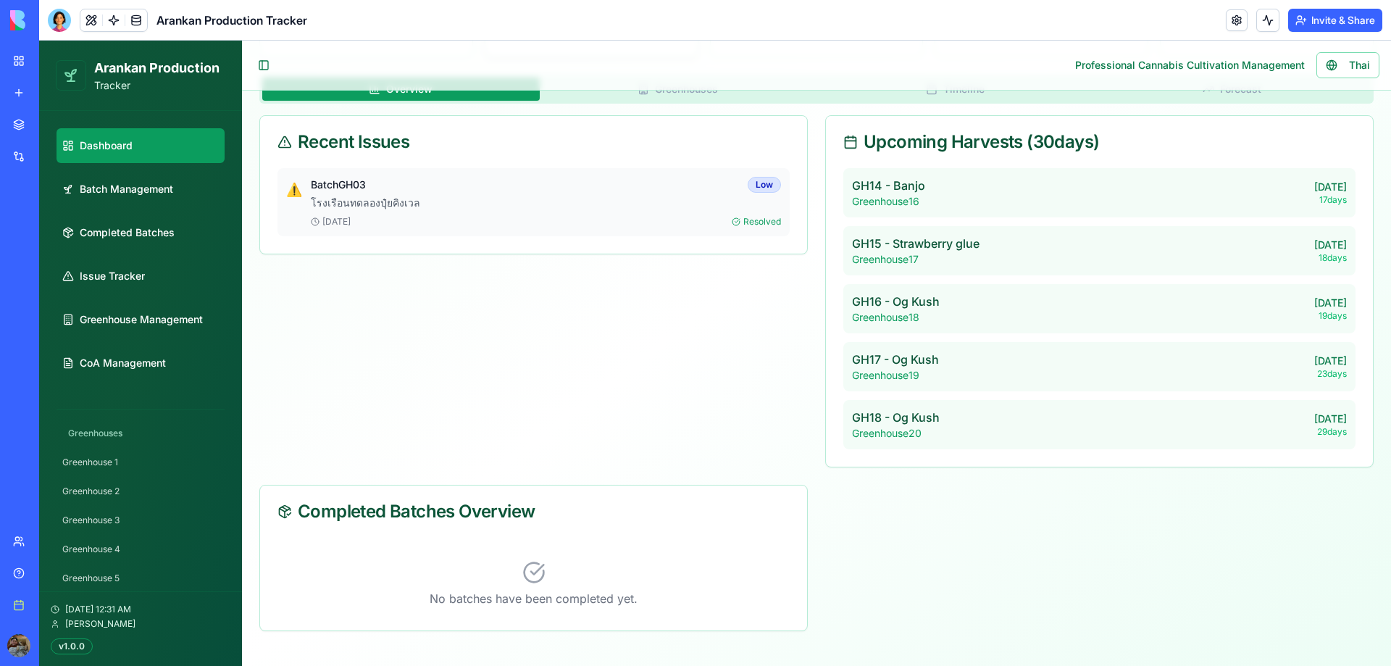
scroll to position [0, 0]
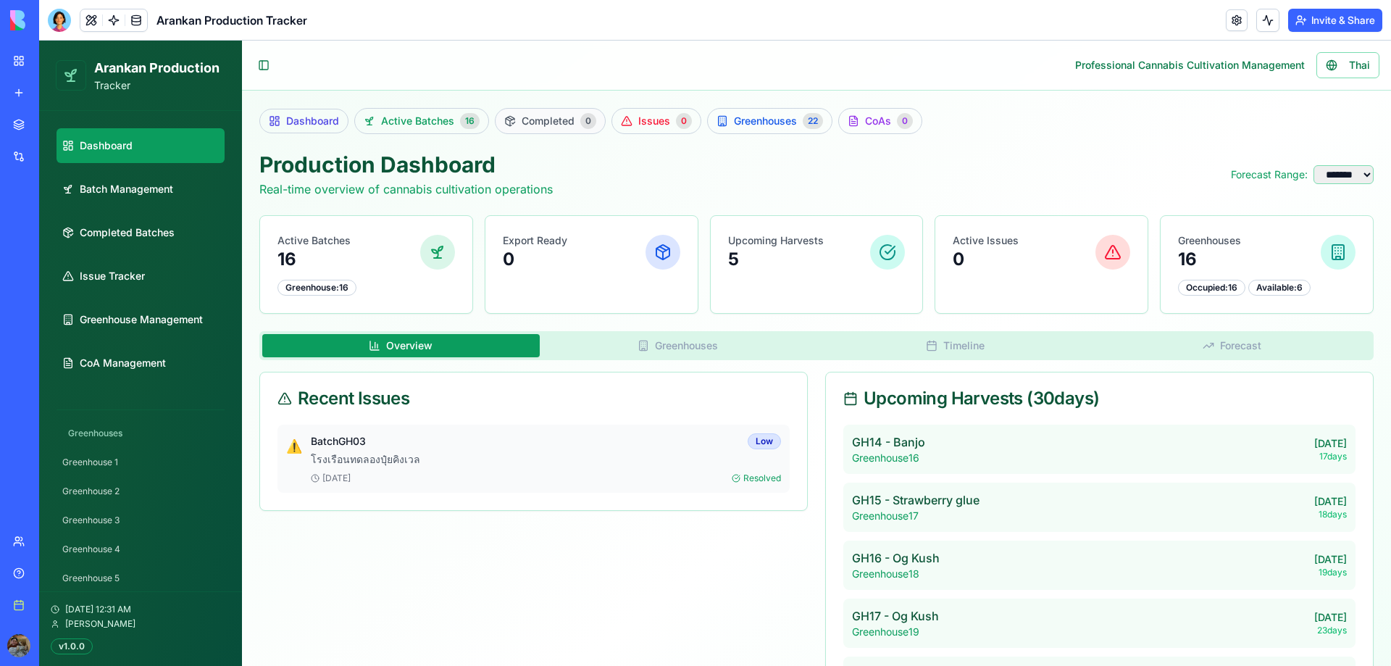
click at [527, 114] on span "Completed" at bounding box center [547, 121] width 53 height 14
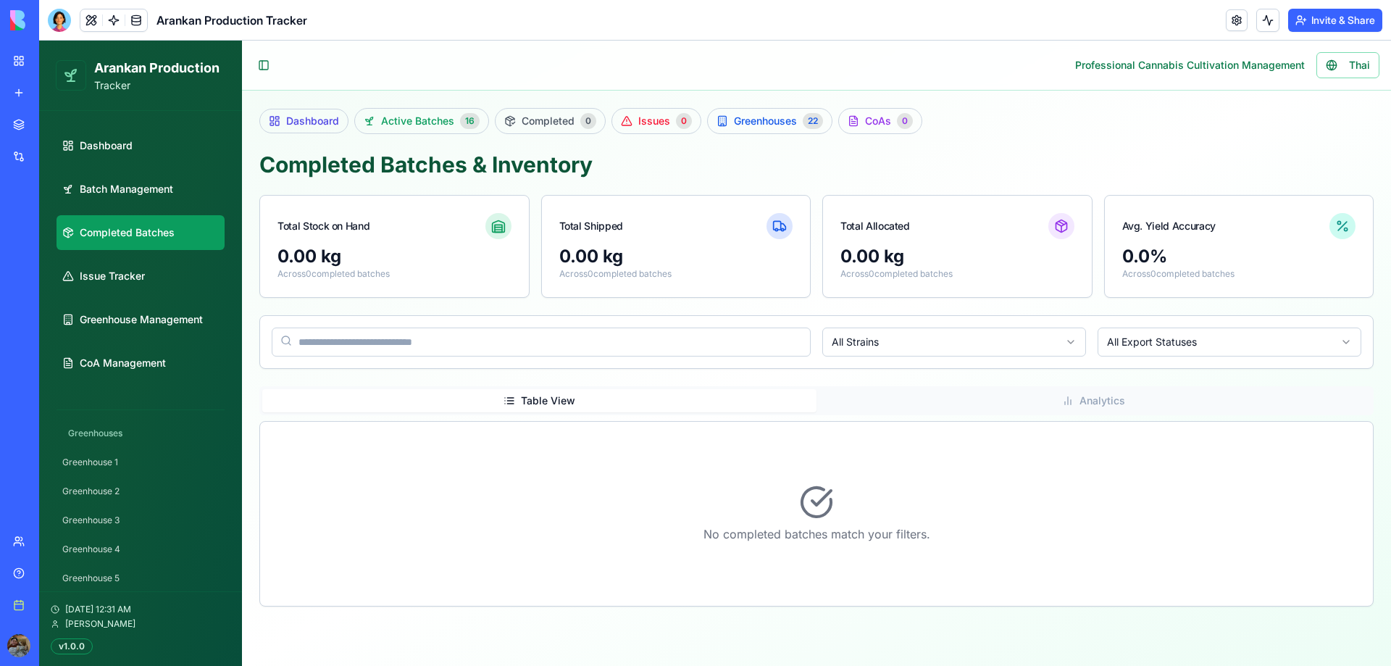
click at [265, 70] on button "Toggle Sidebar" at bounding box center [263, 65] width 20 height 20
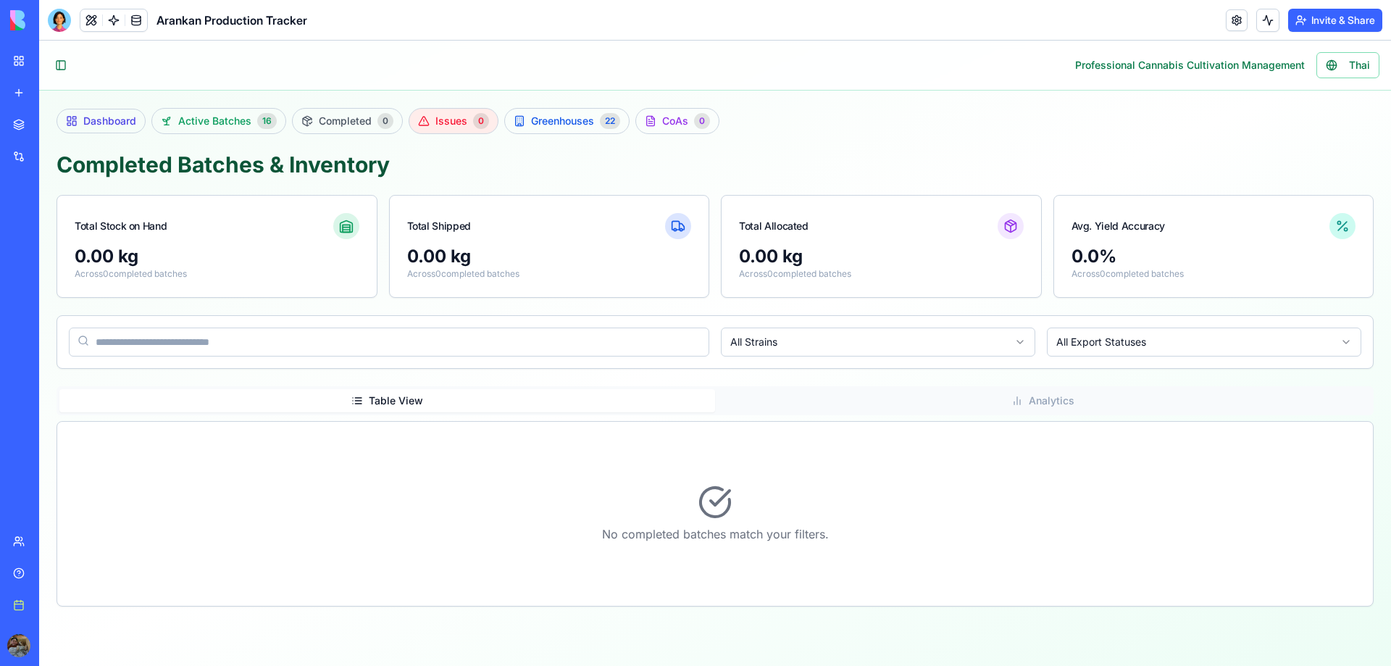
click at [452, 118] on span "Issues" at bounding box center [451, 121] width 32 height 14
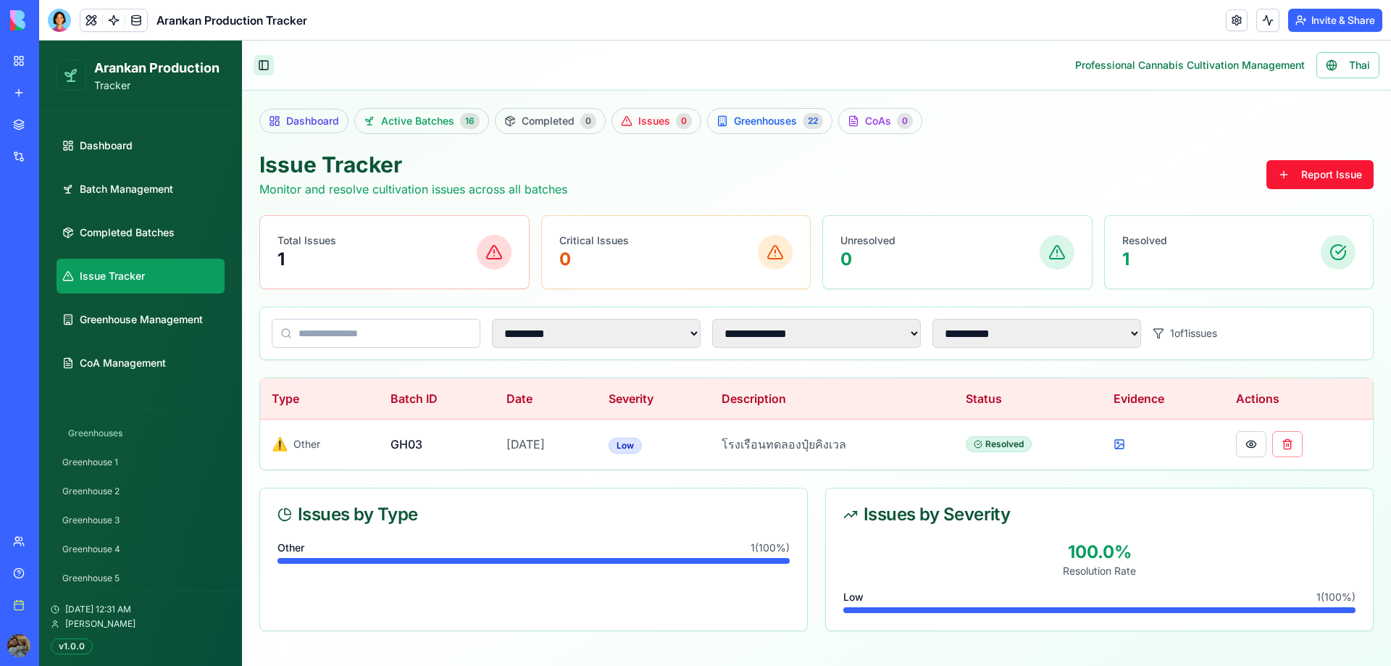
click at [261, 63] on button "Toggle Sidebar" at bounding box center [263, 65] width 20 height 20
